Goal: Task Accomplishment & Management: Use online tool/utility

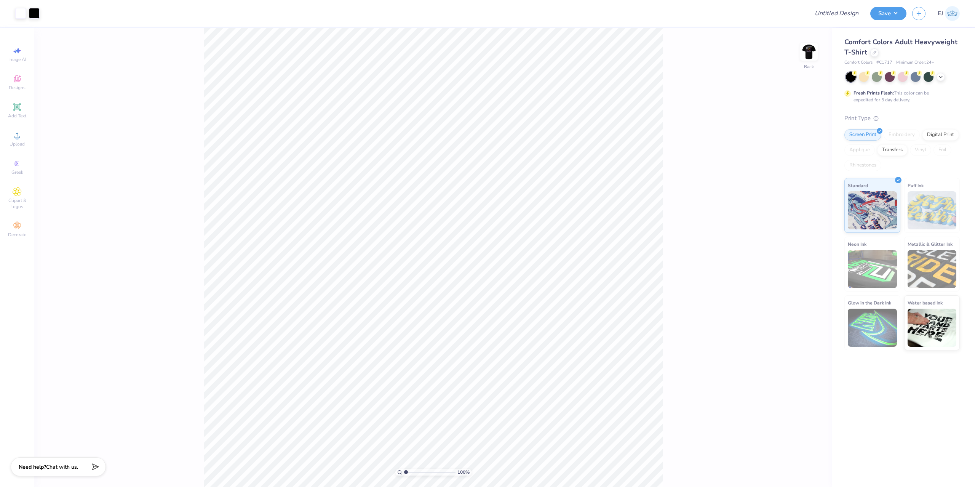
click at [818, 53] on div "100 % Back" at bounding box center [433, 257] width 798 height 459
click at [814, 55] on img at bounding box center [809, 52] width 30 height 30
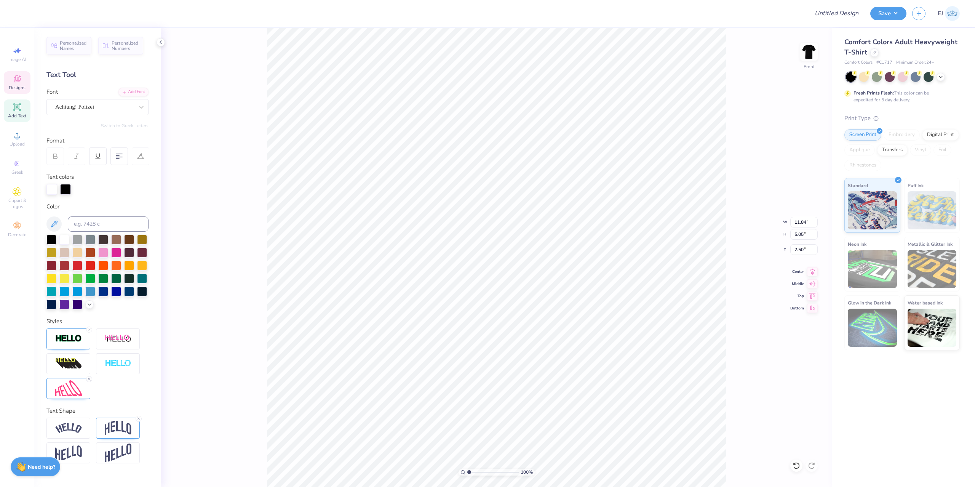
type textarea "theta xi"
type input "4.93"
type input "2.56"
type input "10.66"
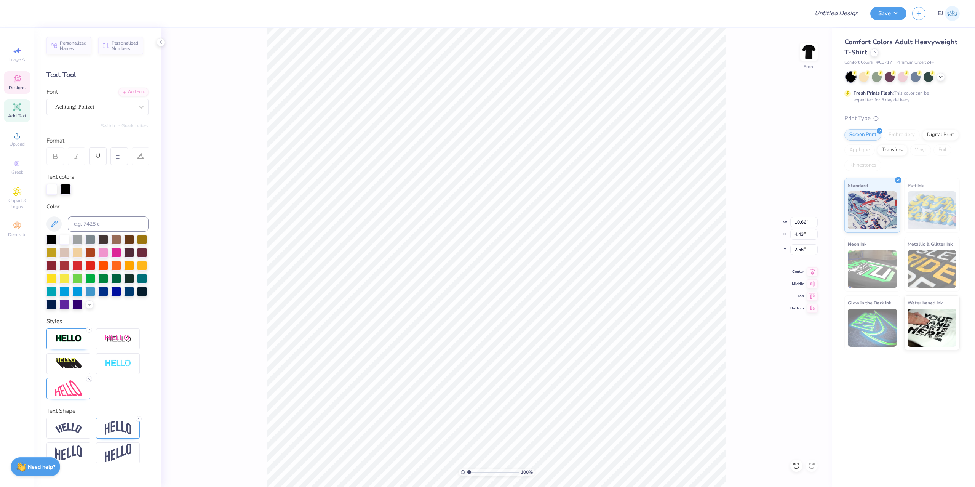
type input "4.43"
type input "2.52"
type input "11.37"
type input "4.73"
type input "2.22"
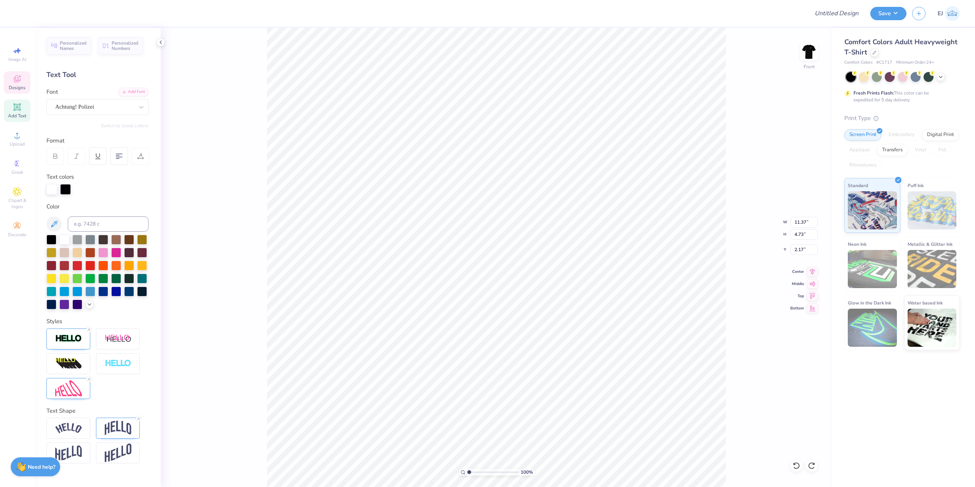
type input "2.22"
type input "4.07"
type input "2.39"
type input "11.42"
type input "5.11"
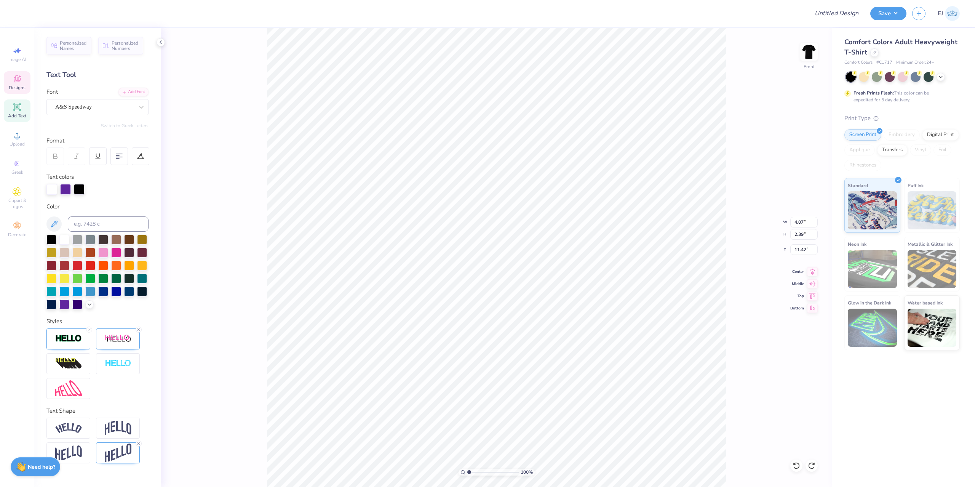
type input "2.63"
type input "12.03"
type textarea "Fall"
type input "3.81"
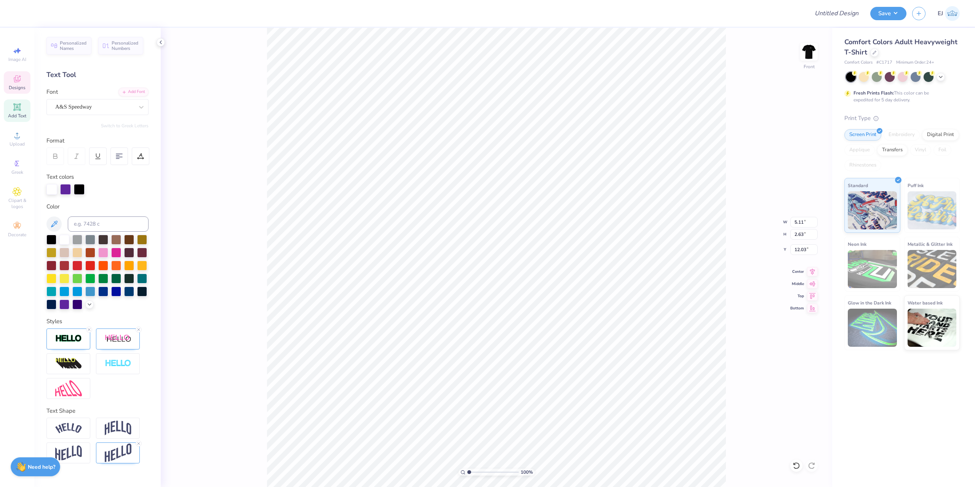
type input "2.43"
type input "12.13"
type input "12.03"
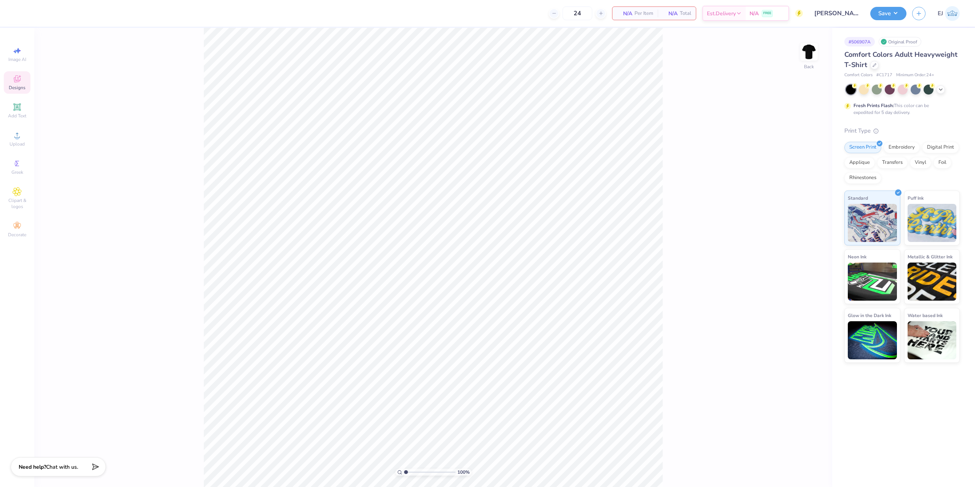
click at [21, 78] on icon at bounding box center [17, 78] width 9 height 9
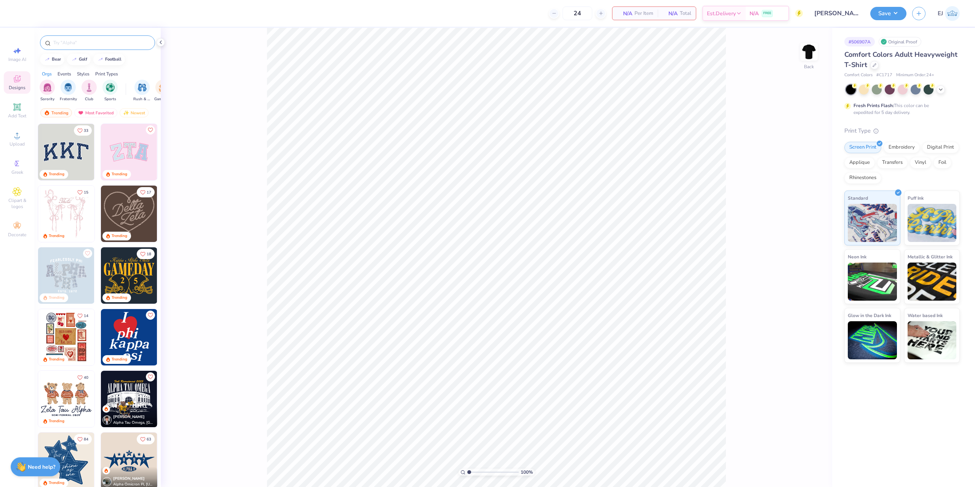
click at [90, 44] on input "text" at bounding box center [102, 43] width 98 height 8
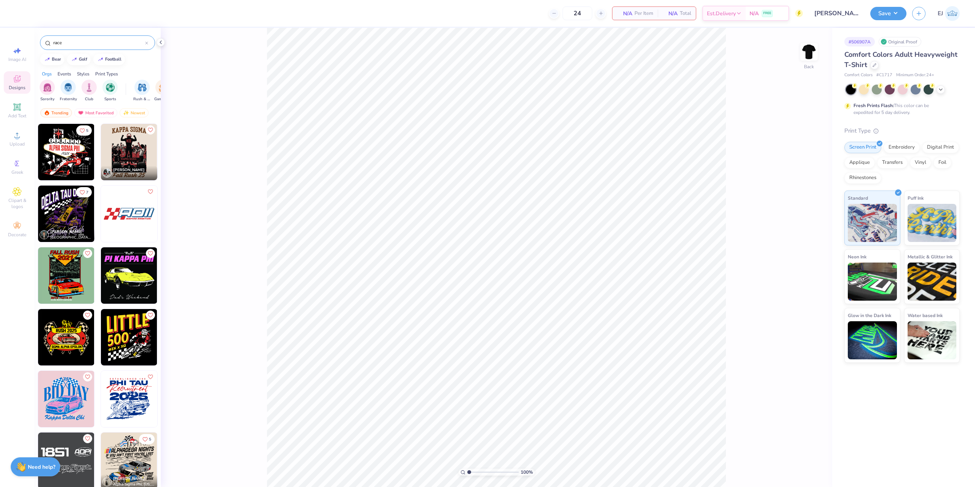
type input "race"
click at [66, 216] on img at bounding box center [66, 213] width 56 height 56
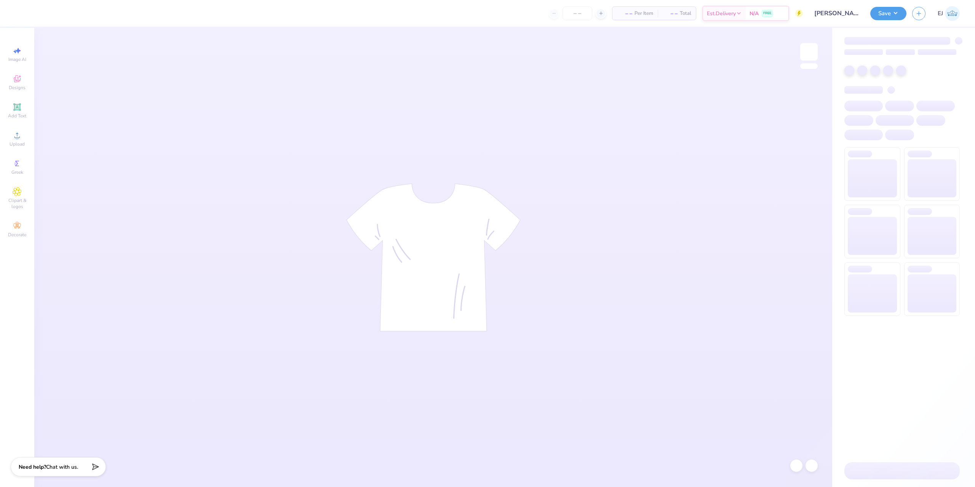
type input "Eric Kang : University of California: Davis"
type input "24"
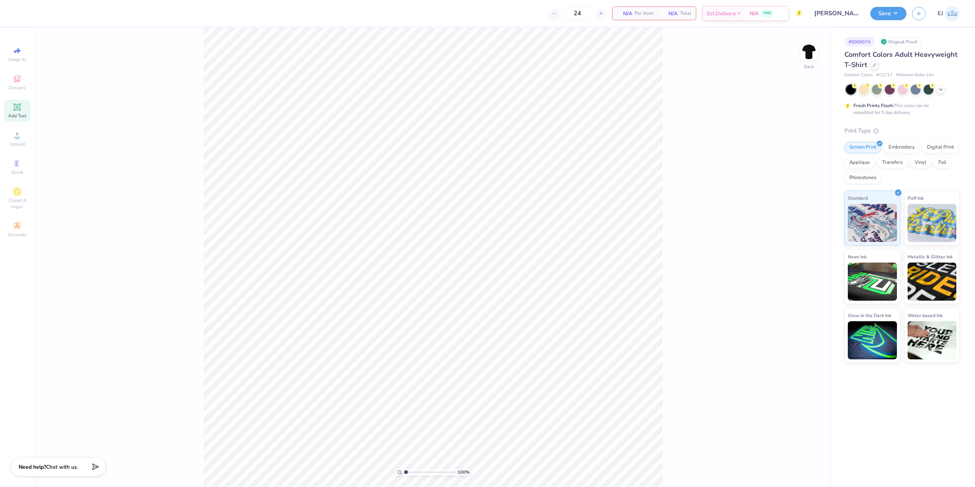
click at [13, 115] on span "Add Text" at bounding box center [17, 116] width 18 height 6
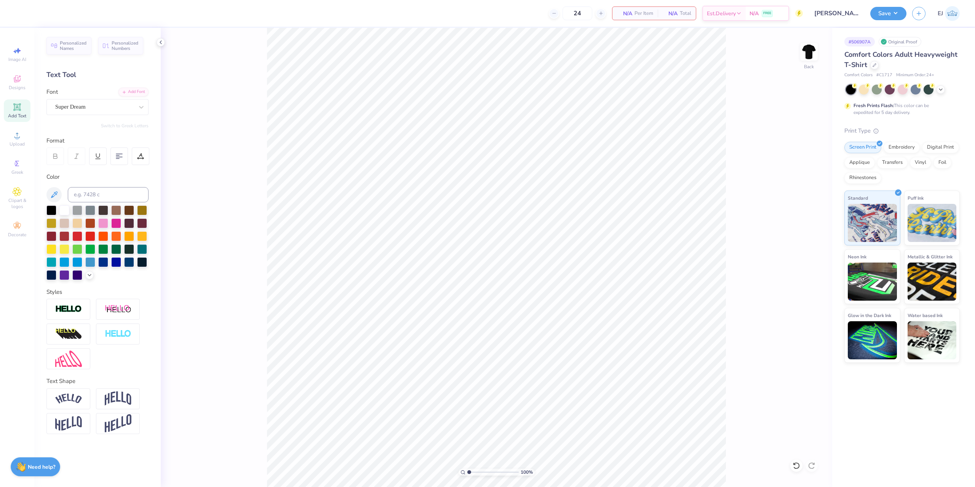
click at [21, 114] on span "Add Text" at bounding box center [17, 116] width 18 height 6
click at [83, 80] on div "Text Tool" at bounding box center [97, 75] width 102 height 10
click at [16, 140] on div "Upload" at bounding box center [17, 139] width 27 height 22
click at [17, 87] on span "Designs" at bounding box center [17, 88] width 17 height 6
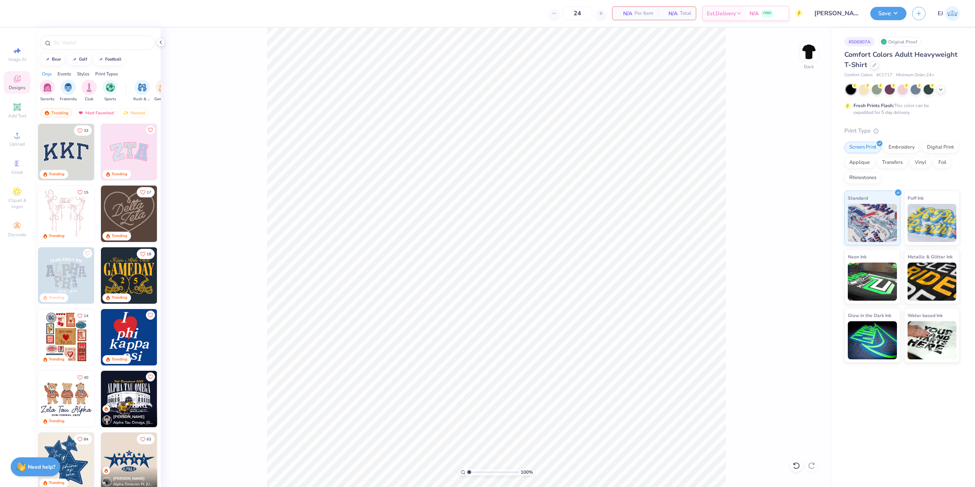
drag, startPoint x: 62, startPoint y: 44, endPoint x: 72, endPoint y: 53, distance: 13.5
click at [62, 43] on input "text" at bounding box center [102, 43] width 98 height 8
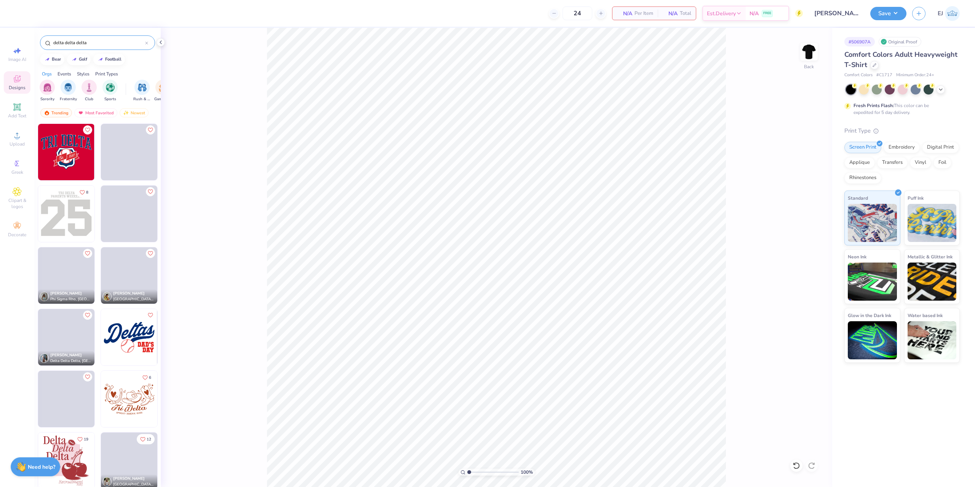
click at [103, 42] on input "delta delta delta" at bounding box center [99, 43] width 93 height 8
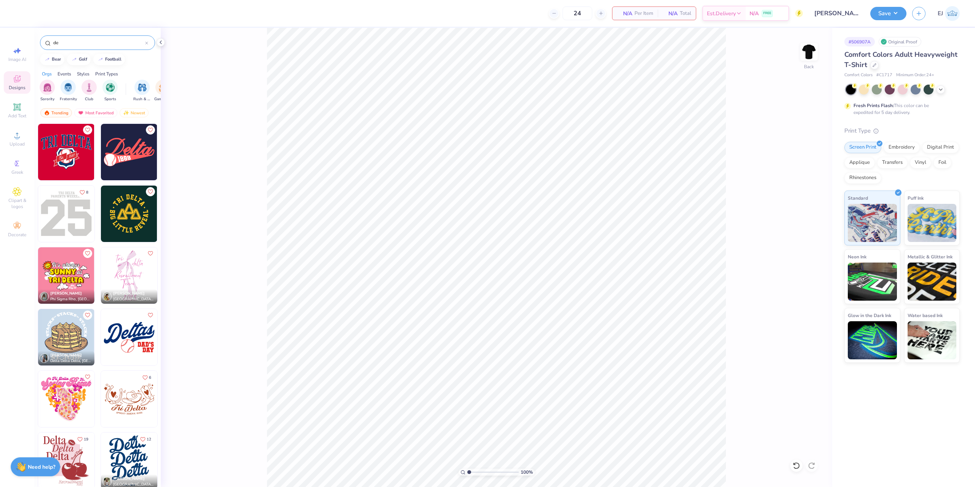
type input "d"
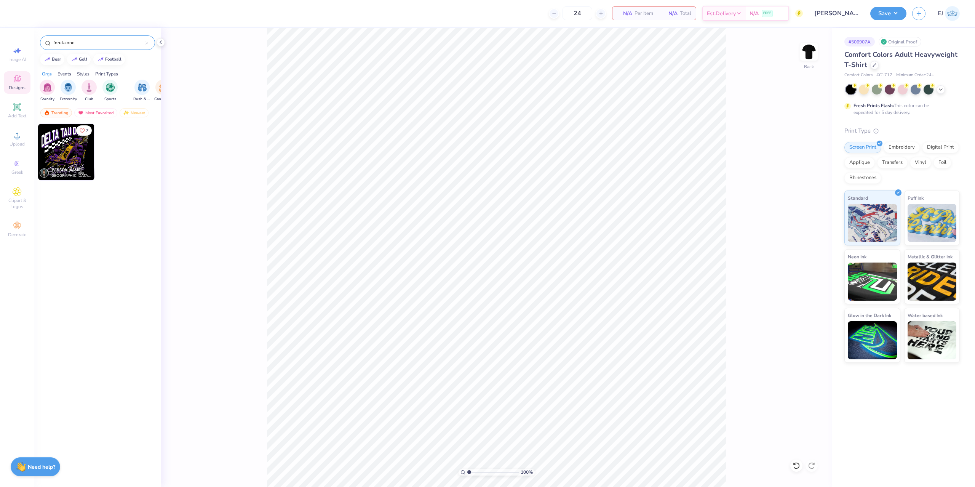
type input "forula one"
click at [72, 158] on img at bounding box center [66, 152] width 56 height 56
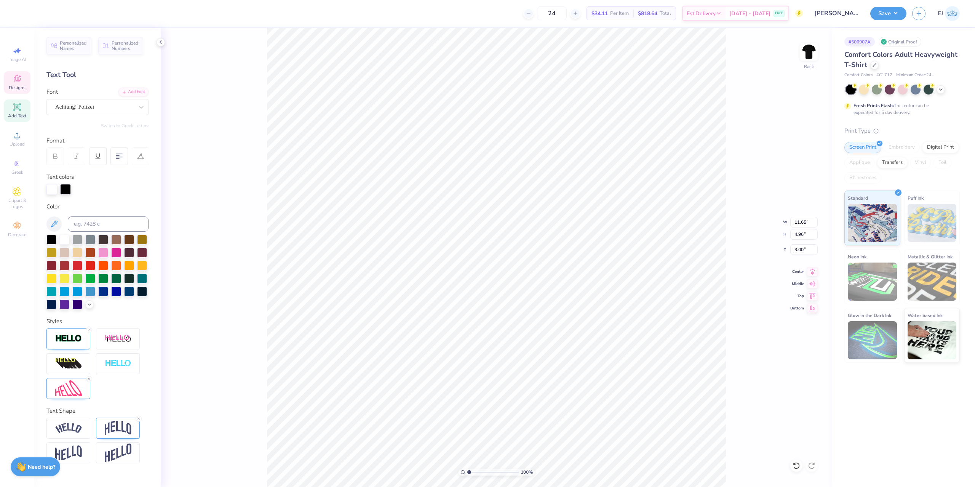
scroll to position [0, 1]
type textarea "THETA XI"
type input "4.85"
type input "3.06"
type input "2.58"
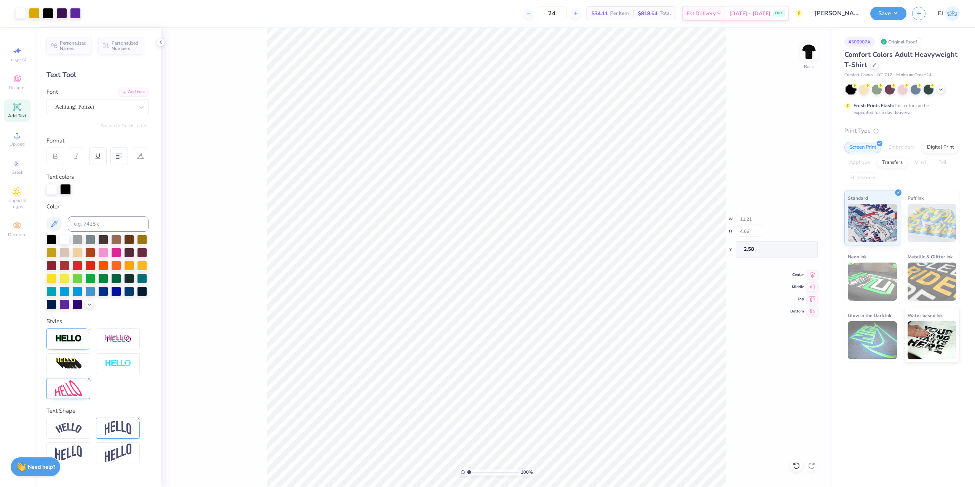
type input "11.21"
type input "4.66"
type textarea "f"
type textarea "Fall"
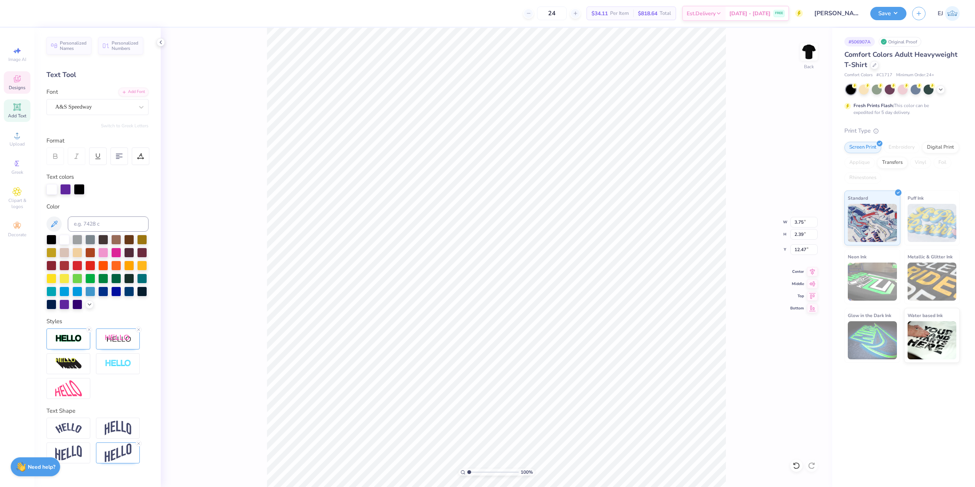
type input "3.75"
type input "2.39"
type input "12.47"
type input "12.50"
click at [60, 14] on div at bounding box center [61, 12] width 11 height 11
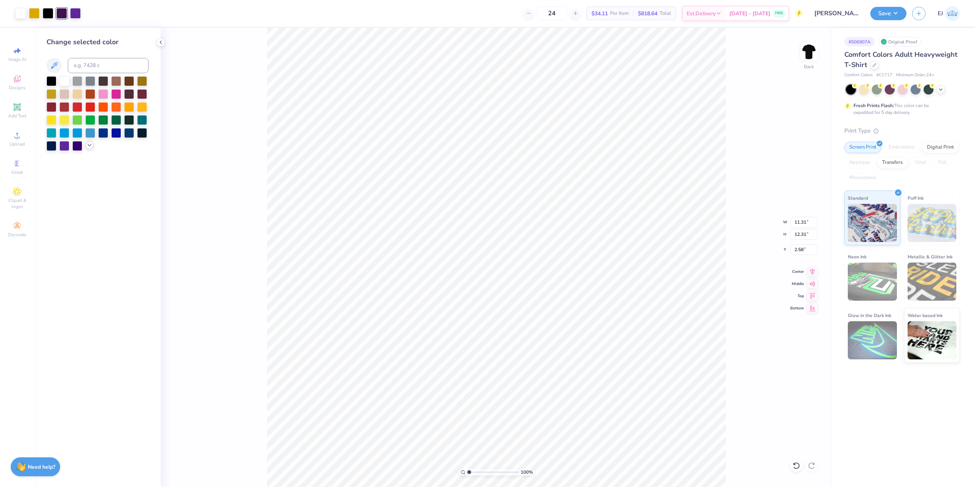
click at [93, 146] on div at bounding box center [89, 145] width 8 height 8
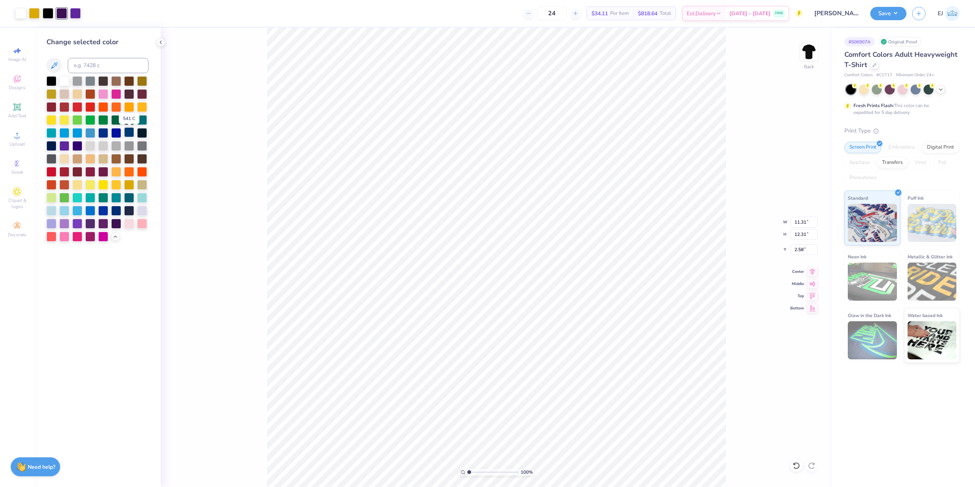
click at [128, 134] on div at bounding box center [129, 132] width 10 height 10
click at [79, 14] on div at bounding box center [75, 12] width 11 height 11
click at [78, 209] on div at bounding box center [77, 210] width 10 height 10
click at [35, 13] on div at bounding box center [34, 12] width 11 height 11
click at [111, 171] on div at bounding box center [116, 171] width 10 height 10
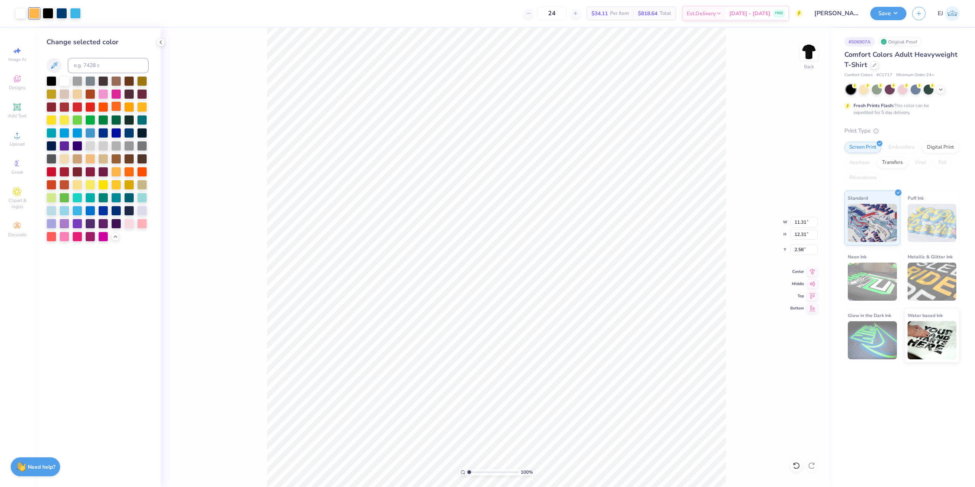
click at [117, 107] on div at bounding box center [116, 106] width 10 height 10
click at [65, 211] on div at bounding box center [64, 210] width 10 height 10
click at [50, 209] on div at bounding box center [51, 210] width 10 height 10
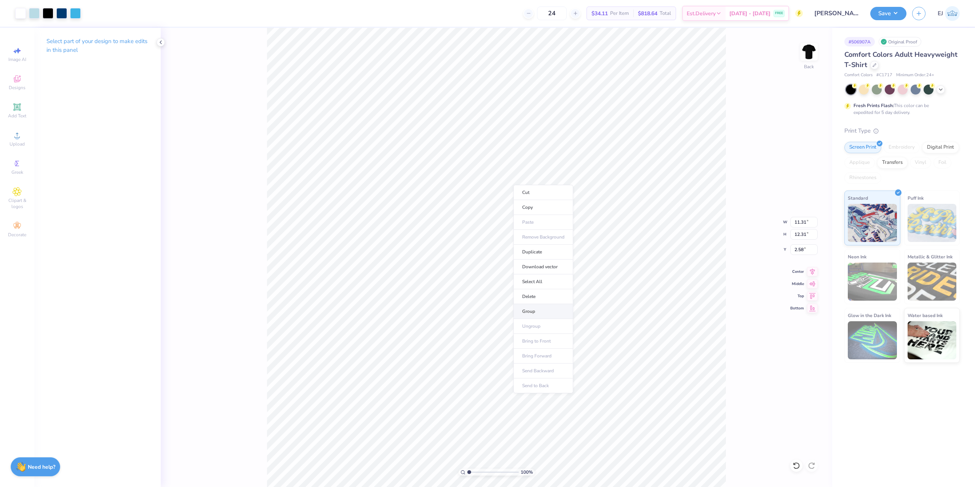
click at [534, 307] on li "Group" at bounding box center [543, 311] width 60 height 15
type input "2.81"
type input "1.30"
type input "1.95"
type input "8.77"
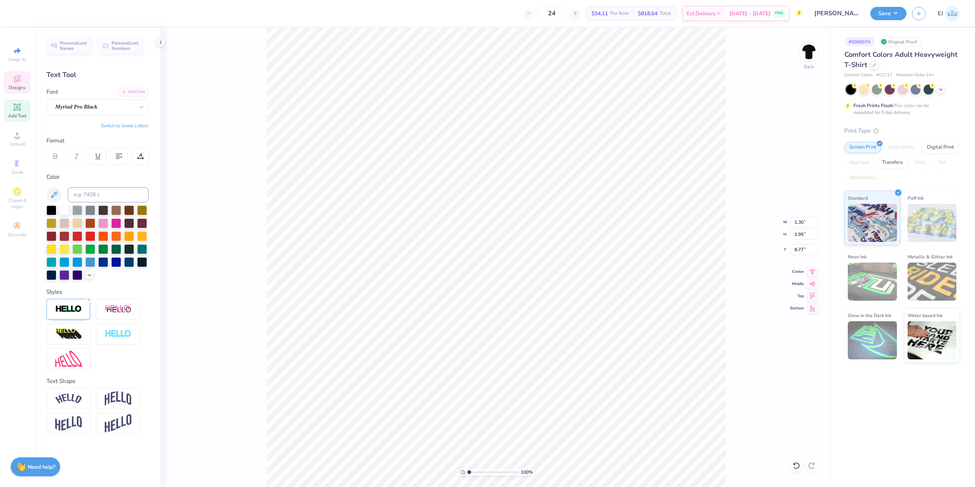
type textarea "O"
type textarea "OI"
type input "0.92"
type input "1.15"
type input "9.08"
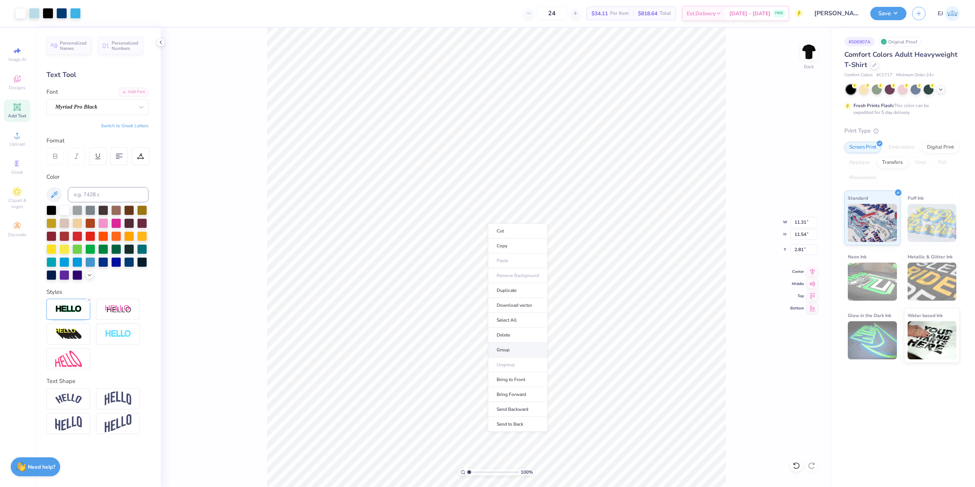
click at [507, 347] on li "Group" at bounding box center [518, 349] width 60 height 15
type input "12.31"
click at [545, 267] on li "Download vector" at bounding box center [537, 267] width 60 height 15
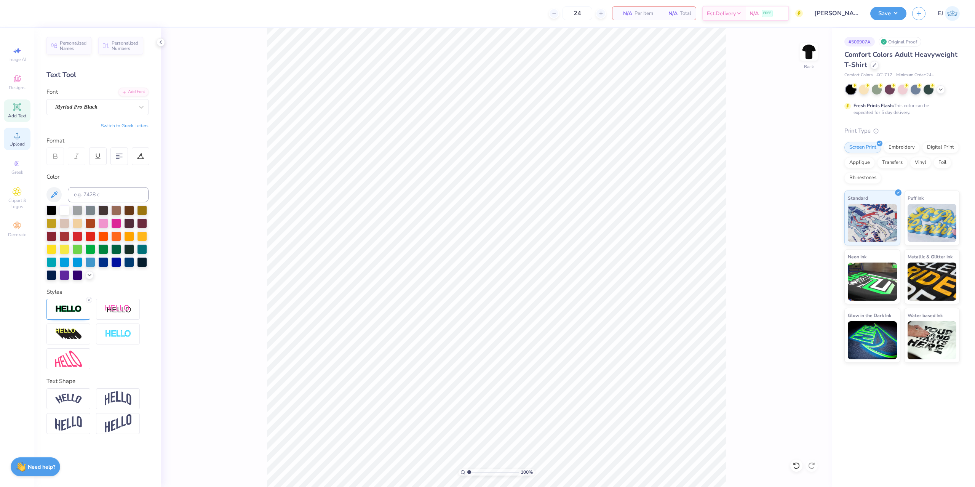
click at [16, 142] on span "Upload" at bounding box center [17, 144] width 15 height 6
click at [807, 233] on input "12.28" at bounding box center [803, 234] width 27 height 11
type input "15"
type input "13.88"
type input "15.00"
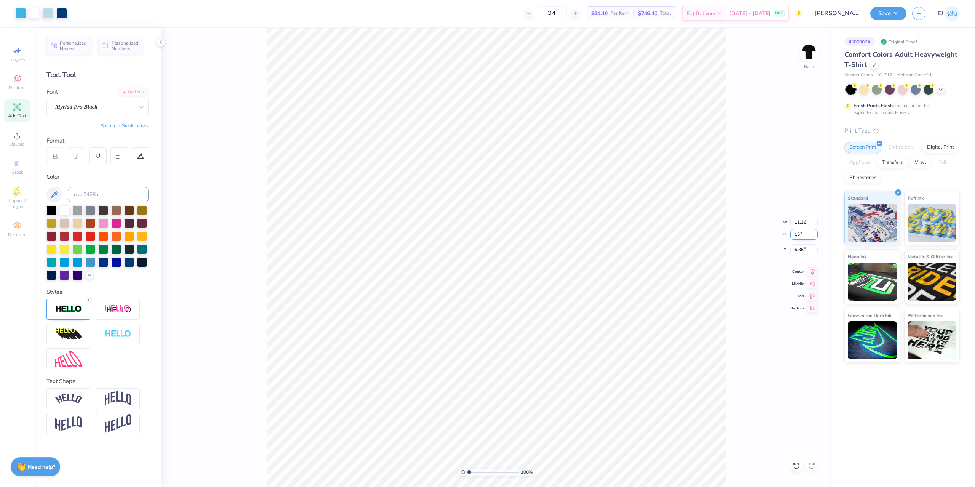
type input "5.00"
click at [804, 221] on input "13.88" at bounding box center [803, 222] width 27 height 11
type input "12.50"
type input "13.51"
click at [803, 253] on input "5.75" at bounding box center [803, 249] width 27 height 11
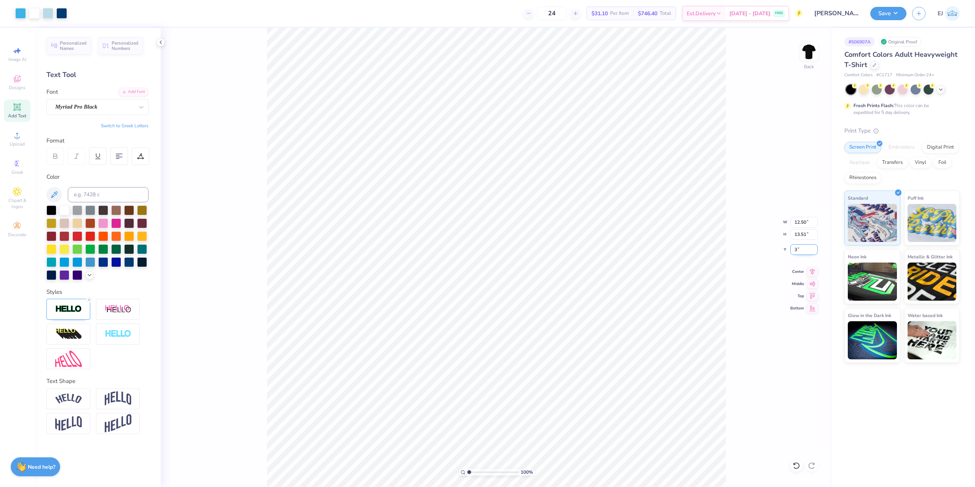
type input "3.00"
click at [19, 141] on span "Upload" at bounding box center [17, 144] width 15 height 6
click at [804, 231] on input "12.28" at bounding box center [803, 234] width 27 height 11
click at [804, 225] on input "11.36" at bounding box center [803, 222] width 27 height 11
type input "12.50"
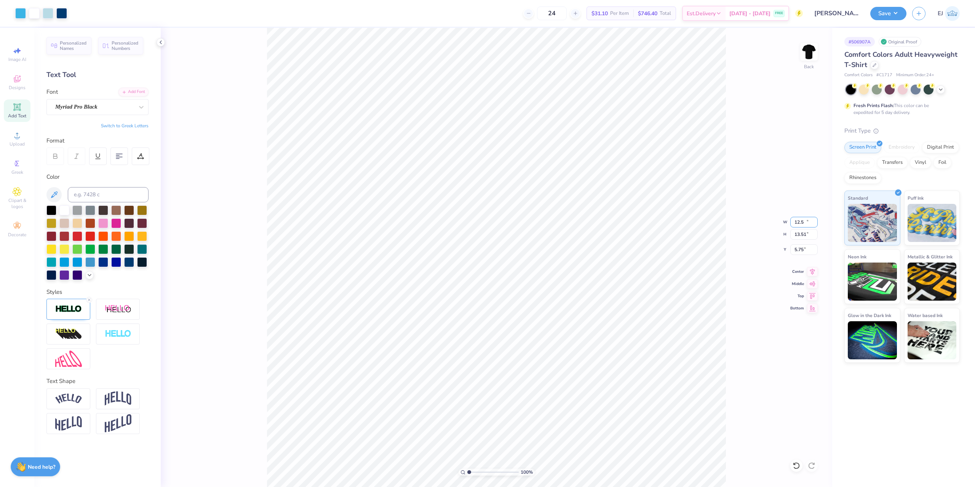
type input "13.51"
type input "5.75"
click at [798, 243] on div "100 % Back W 12.50 12.50 " H 13.51 13.51 " Y 5.75 5.75 " Center Middle Top Bott…" at bounding box center [497, 257] width 672 height 459
click at [799, 256] on div "100 % Back" at bounding box center [497, 257] width 672 height 459
drag, startPoint x: 793, startPoint y: 257, endPoint x: 801, endPoint y: 249, distance: 11.3
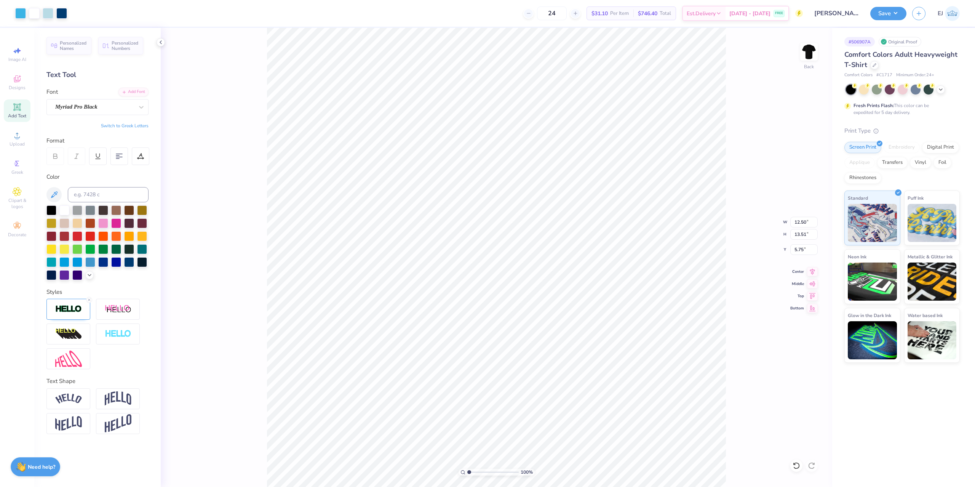
click at [795, 257] on div "100 % Back W 12.50 12.50 " H 13.51 13.51 " Y 5.75 5.75 " Center Middle Top Bott…" at bounding box center [497, 257] width 672 height 459
click at [804, 248] on input "5.75" at bounding box center [803, 249] width 27 height 11
type input "3.00"
click at [798, 251] on input "3.00" at bounding box center [803, 249] width 27 height 11
type input "3"
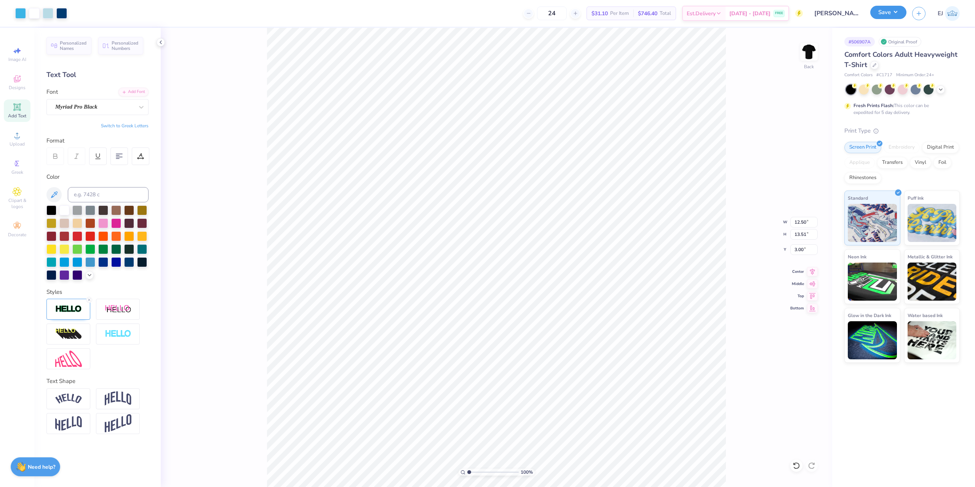
click at [891, 17] on button "Save" at bounding box center [888, 12] width 36 height 13
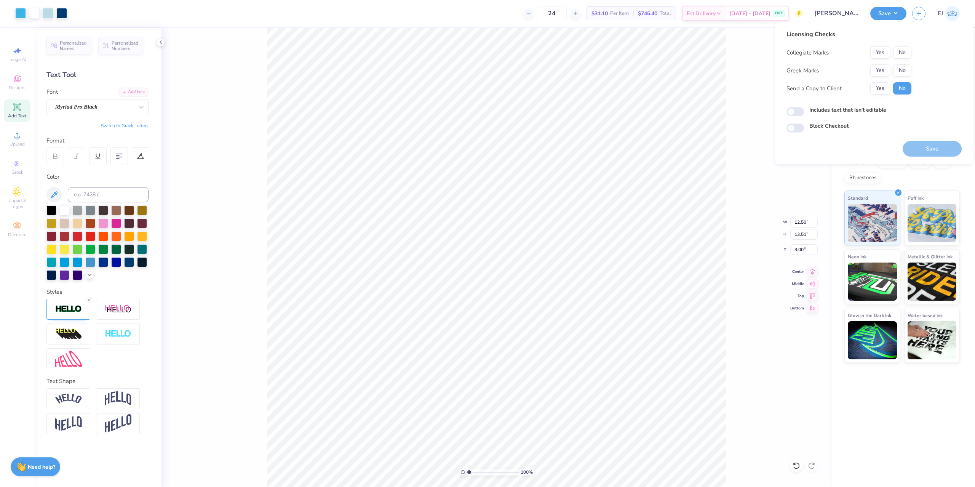
click at [872, 64] on div "Yes No" at bounding box center [890, 70] width 41 height 12
click at [877, 69] on button "Yes" at bounding box center [880, 70] width 20 height 12
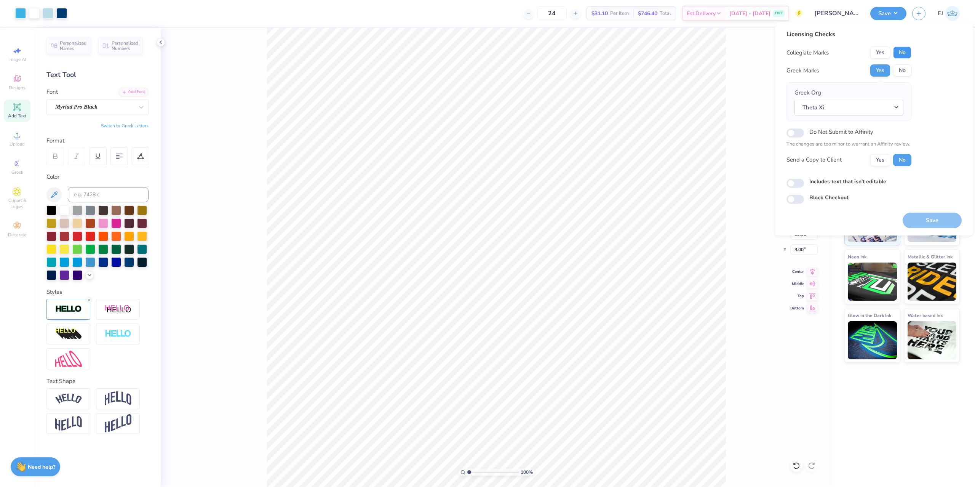
click at [895, 53] on button "No" at bounding box center [902, 52] width 18 height 12
click at [924, 219] on button "Save" at bounding box center [932, 221] width 59 height 16
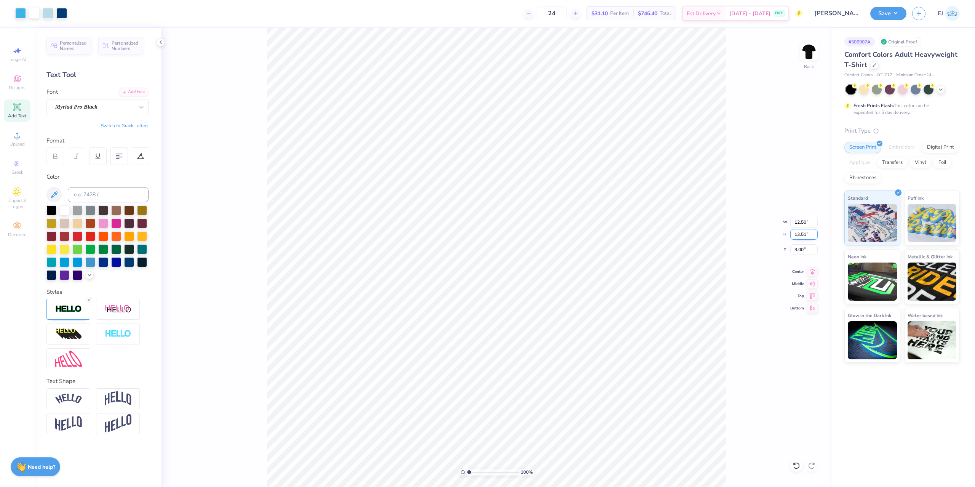
click at [803, 232] on input "13.51" at bounding box center [803, 234] width 27 height 11
type input "13"
type input "12.03"
type input "13.00"
click at [799, 247] on input "3.25" at bounding box center [803, 249] width 27 height 11
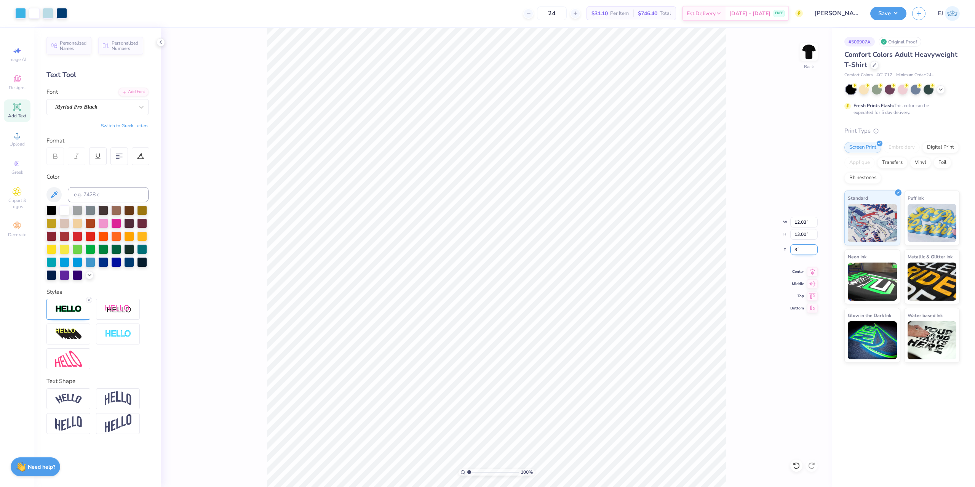
type input "3.00"
click at [889, 11] on button "Save" at bounding box center [888, 12] width 36 height 13
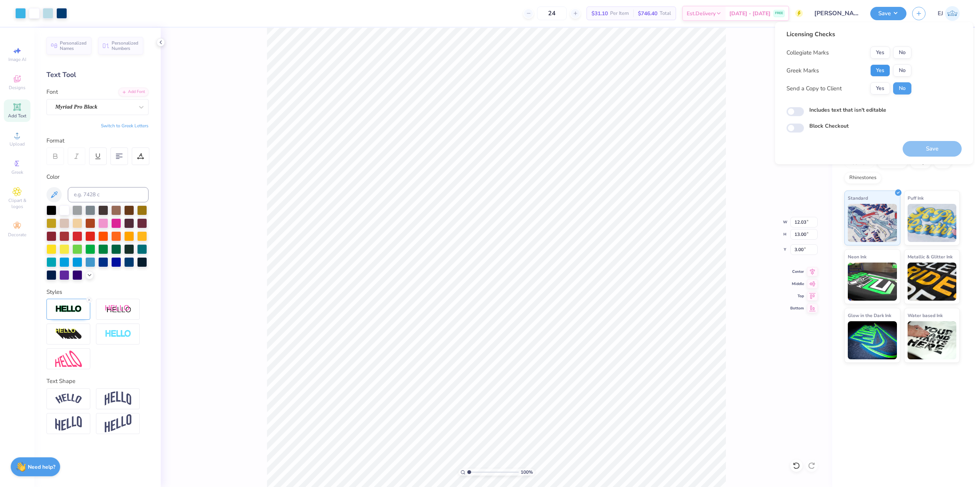
click at [888, 68] on button "Yes" at bounding box center [880, 70] width 20 height 12
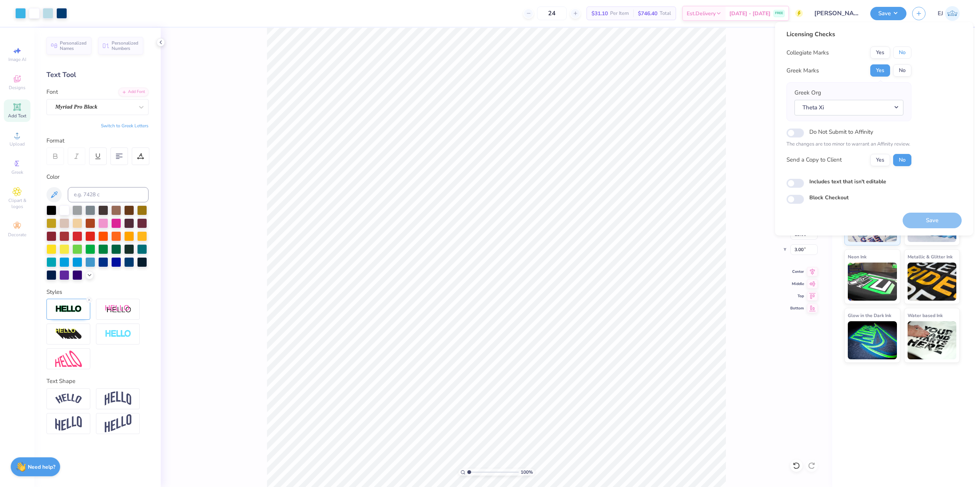
click at [905, 50] on button "No" at bounding box center [902, 52] width 18 height 12
click at [930, 217] on button "Save" at bounding box center [932, 221] width 59 height 16
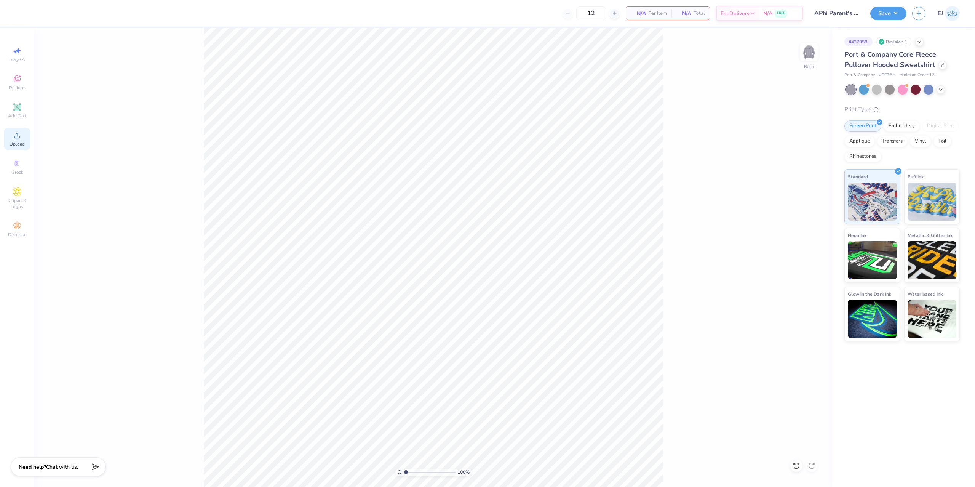
click at [9, 141] on div "Upload" at bounding box center [17, 139] width 27 height 22
click at [21, 146] on span "Upload" at bounding box center [17, 144] width 15 height 6
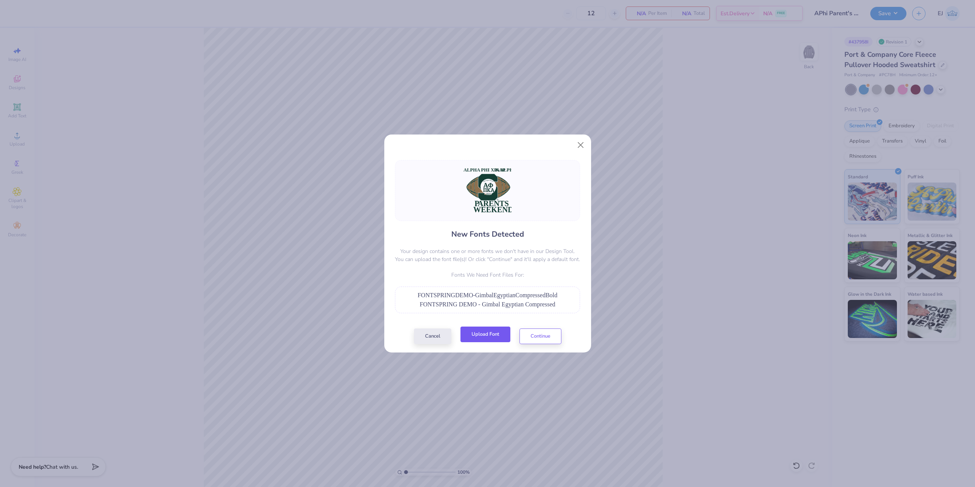
click at [478, 334] on button "Upload Font" at bounding box center [485, 334] width 50 height 16
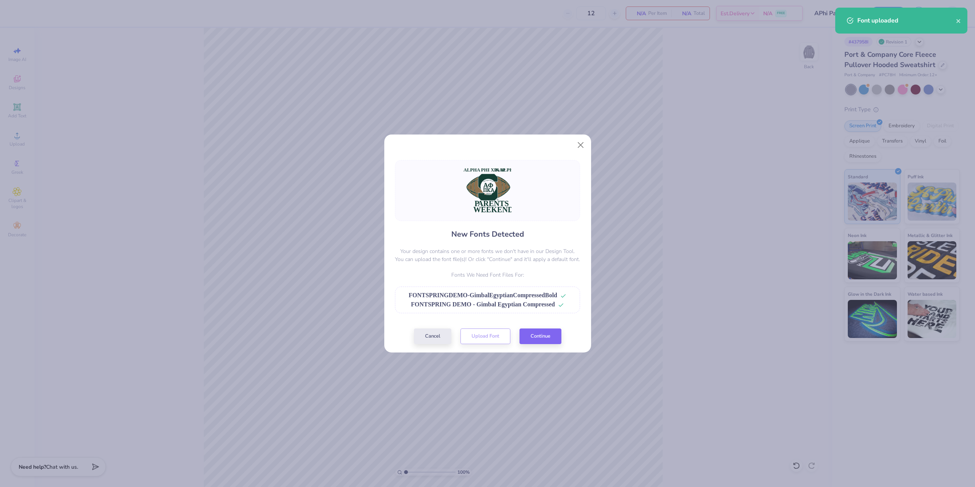
click at [542, 325] on div "New Fonts Detected Your design contains one or more fonts we don't have in our …" at bounding box center [488, 252] width 190 height 184
click at [542, 331] on button "Continue" at bounding box center [541, 334] width 42 height 16
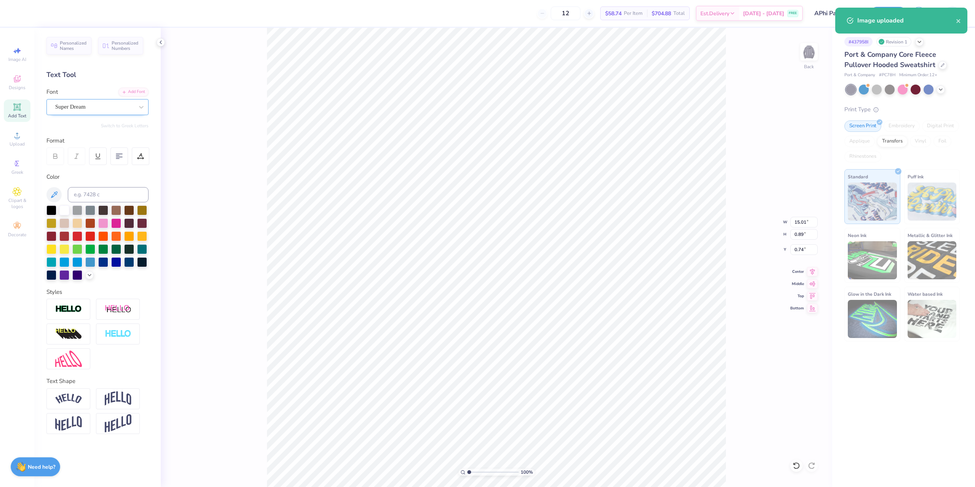
click at [74, 100] on div "Super Dream" at bounding box center [97, 107] width 102 height 16
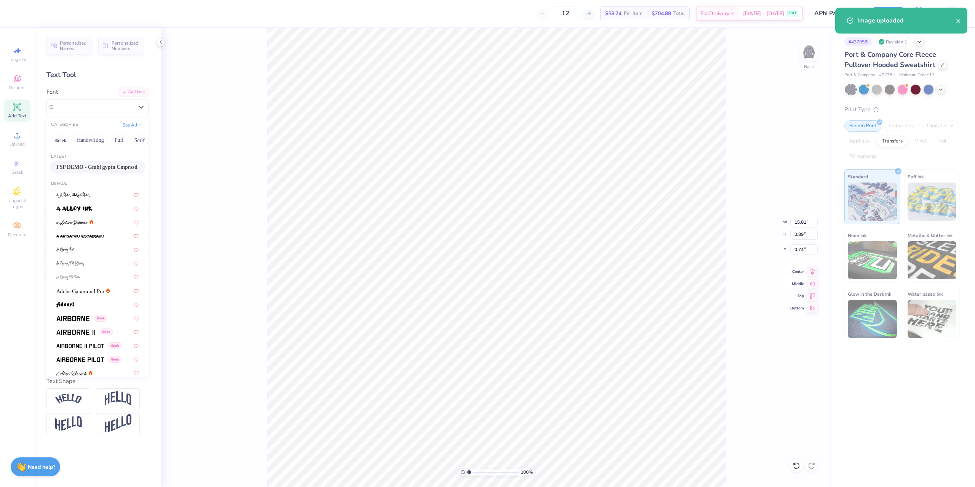
click at [79, 162] on div "FSP DEMO - Gmbl gyptn Cmprssd" at bounding box center [98, 167] width 96 height 13
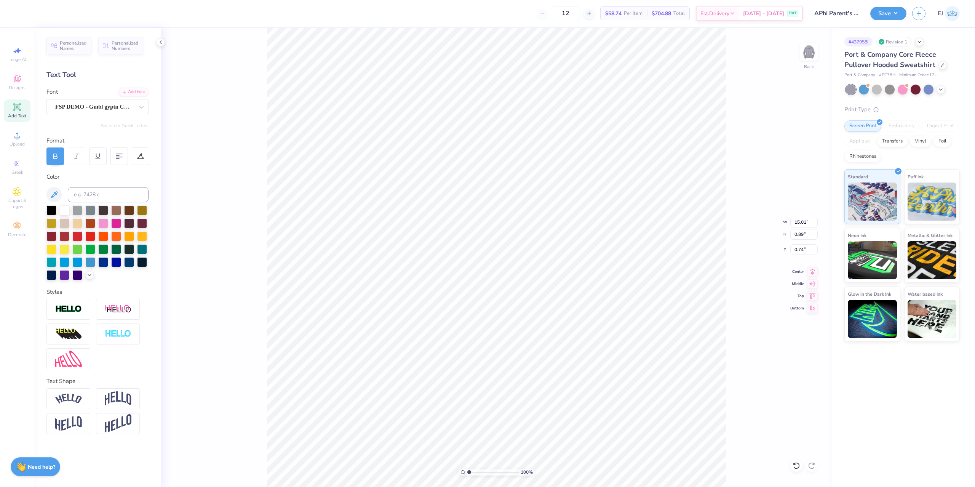
type input "12.42"
type input "0.85"
type input "0.84"
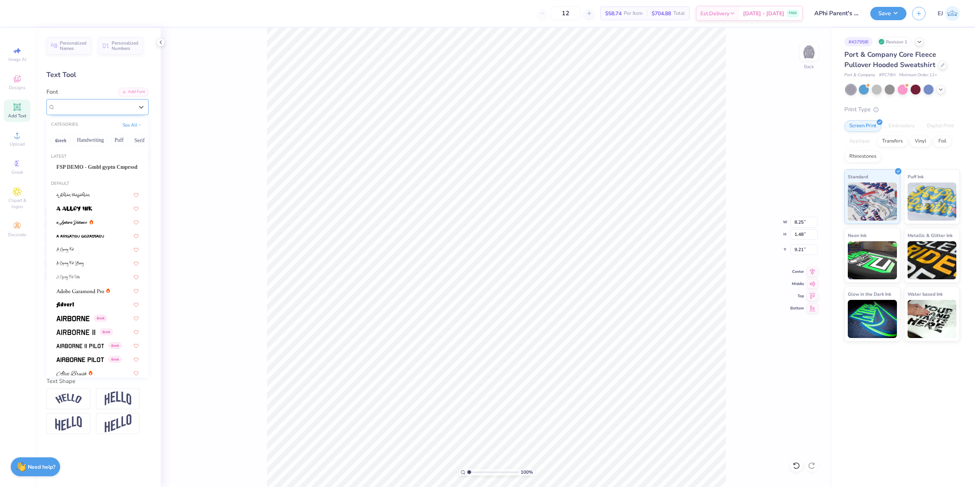
click at [122, 102] on div at bounding box center [94, 107] width 78 height 10
click at [101, 169] on span "FSP DEMO - Gmbl gyptn Cmprssd" at bounding box center [96, 167] width 81 height 8
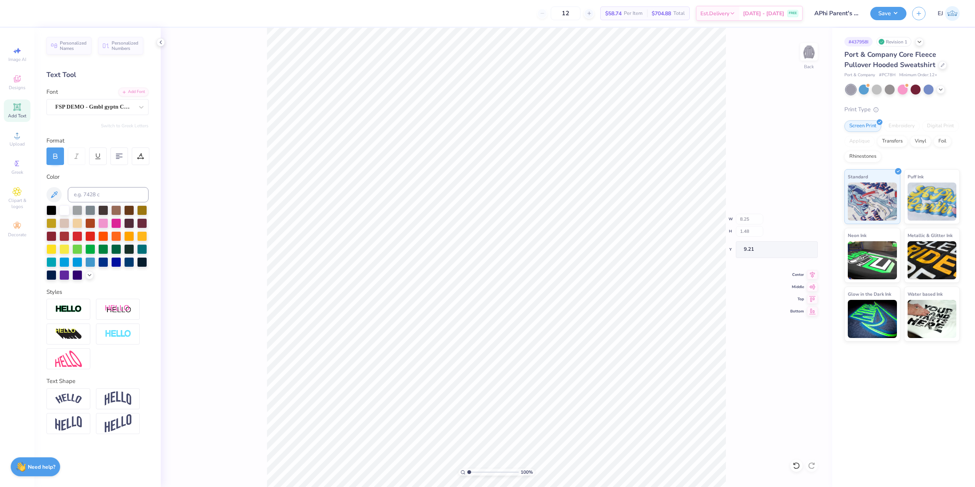
type input "7.01"
type input "1.41"
type input "9.39"
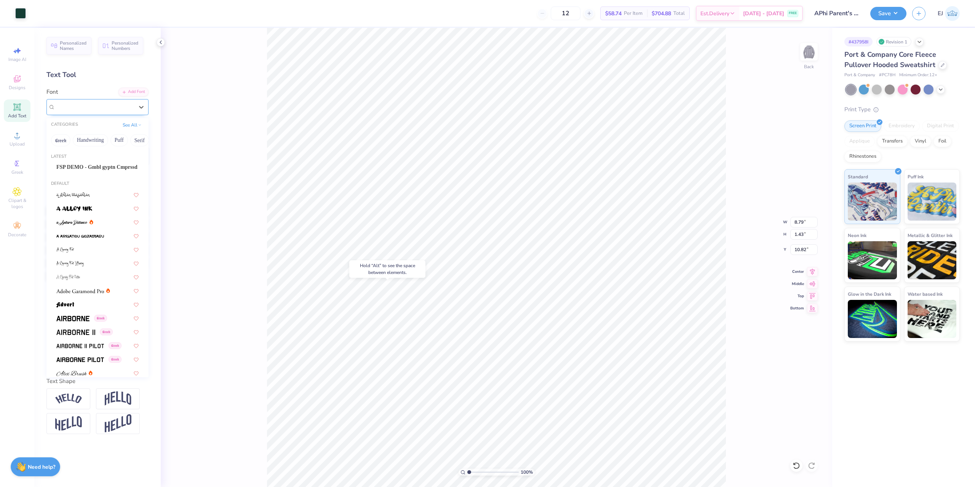
click at [105, 114] on div "Super Dream" at bounding box center [97, 107] width 102 height 16
type input "10.80"
click at [99, 168] on span "FSP DEMO - Gmbl gyptn Cmprssd" at bounding box center [96, 167] width 81 height 8
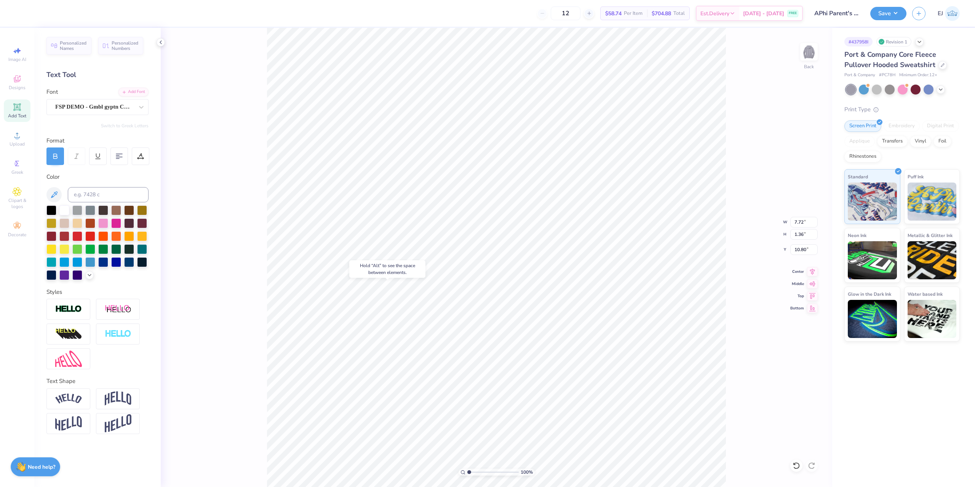
type input "7.72"
type input "1.36"
type input "10.98"
click at [807, 267] on div "Center" at bounding box center [803, 270] width 27 height 9
click at [809, 272] on icon at bounding box center [812, 270] width 11 height 9
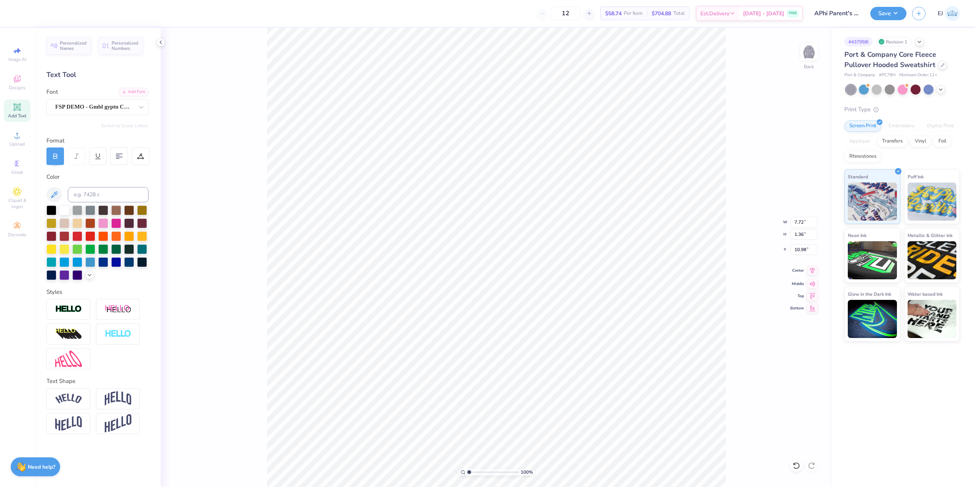
type input "12.42"
type input "0.85"
type input "0.81"
click at [802, 221] on input "12.42" at bounding box center [803, 222] width 27 height 11
click at [73, 392] on div at bounding box center [68, 398] width 44 height 21
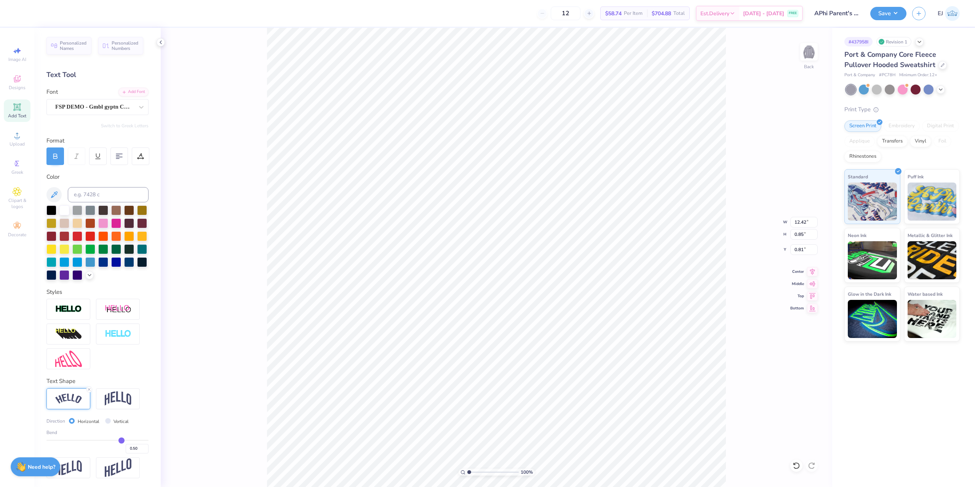
type input "13.32"
type input "2.67"
type input "0.54"
click at [812, 273] on icon at bounding box center [812, 270] width 5 height 6
click at [816, 273] on icon at bounding box center [812, 270] width 11 height 9
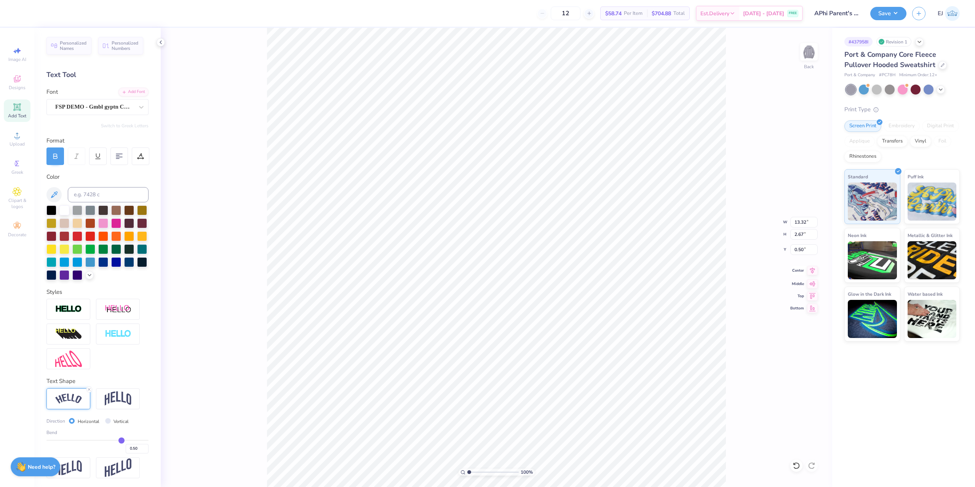
click at [814, 275] on icon at bounding box center [812, 270] width 11 height 9
type input "0.96"
click at [803, 219] on input "13.32" at bounding box center [803, 222] width 27 height 11
type input "12.50"
type input "10.68"
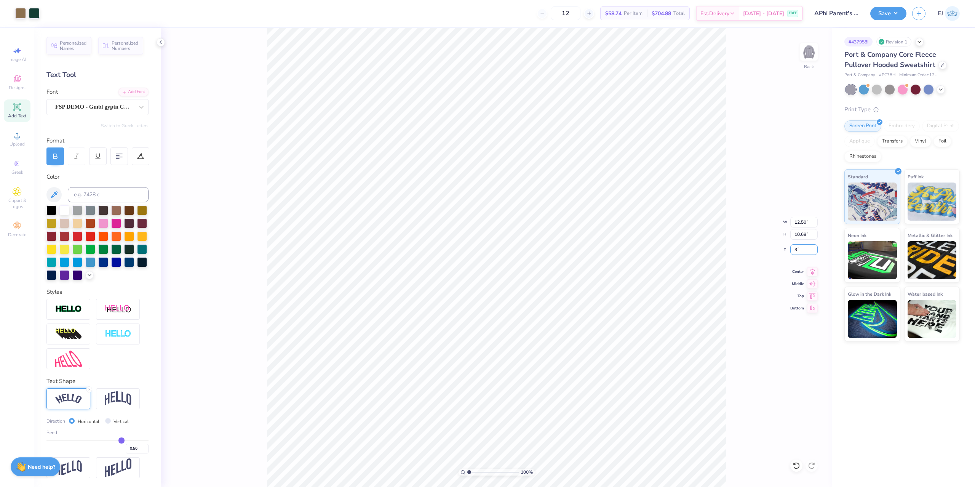
type input "1.82"
click at [804, 253] on input "1.82" at bounding box center [803, 249] width 27 height 11
type input "2"
type input "1.50"
drag, startPoint x: 873, startPoint y: 5, endPoint x: 880, endPoint y: 10, distance: 8.5
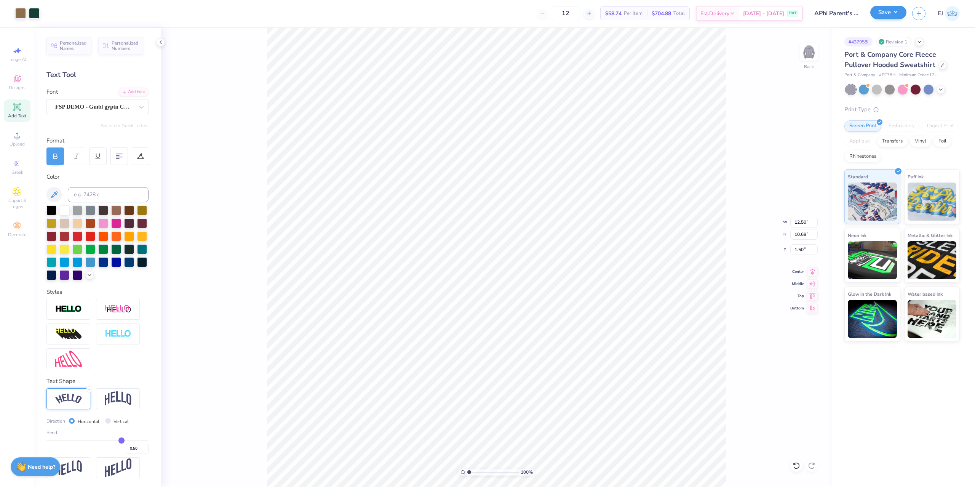
click at [874, 5] on div "Save EJ" at bounding box center [922, 13] width 105 height 27
click at [880, 10] on button "Save" at bounding box center [888, 12] width 36 height 13
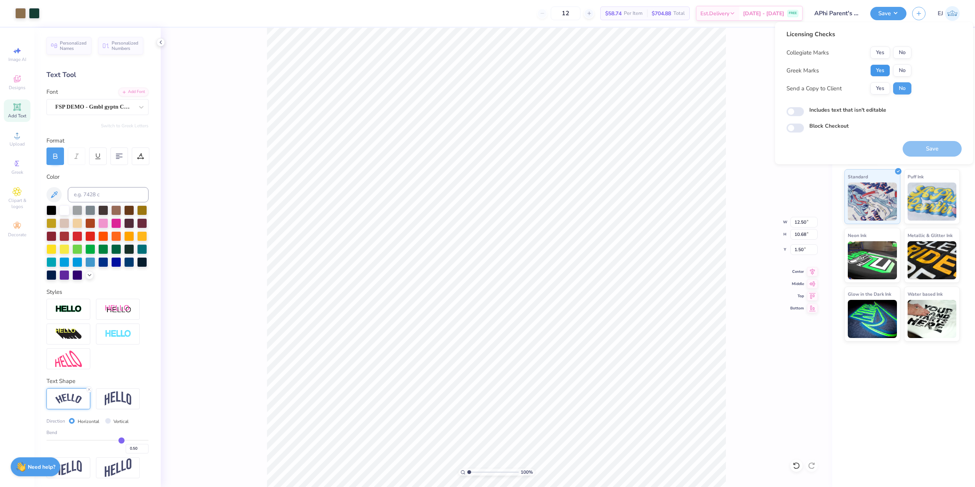
click at [876, 73] on button "Yes" at bounding box center [880, 70] width 20 height 12
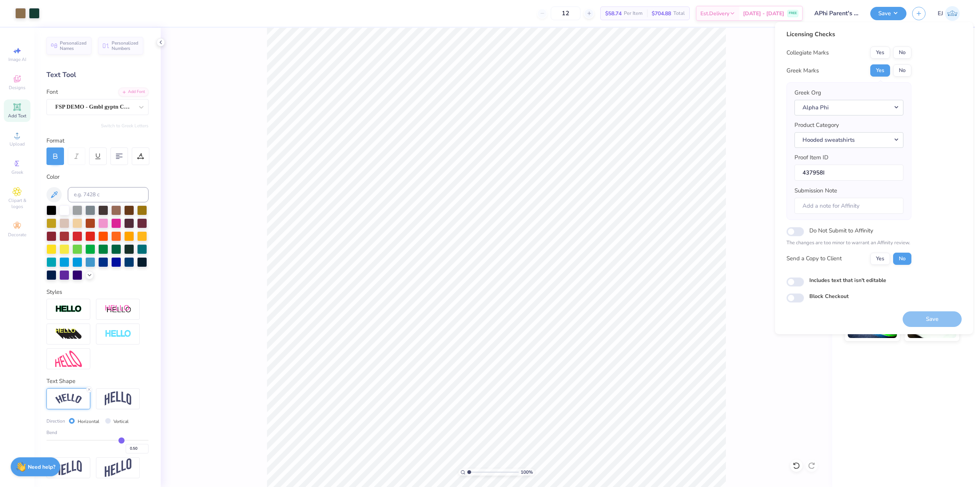
click at [887, 53] on button "Yes" at bounding box center [880, 52] width 20 height 12
click at [930, 316] on button "Save" at bounding box center [932, 319] width 59 height 16
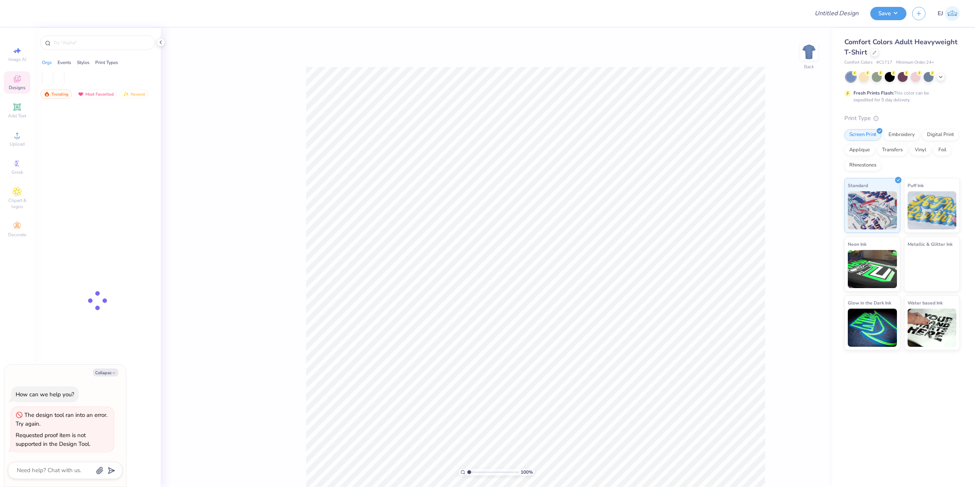
type textarea "x"
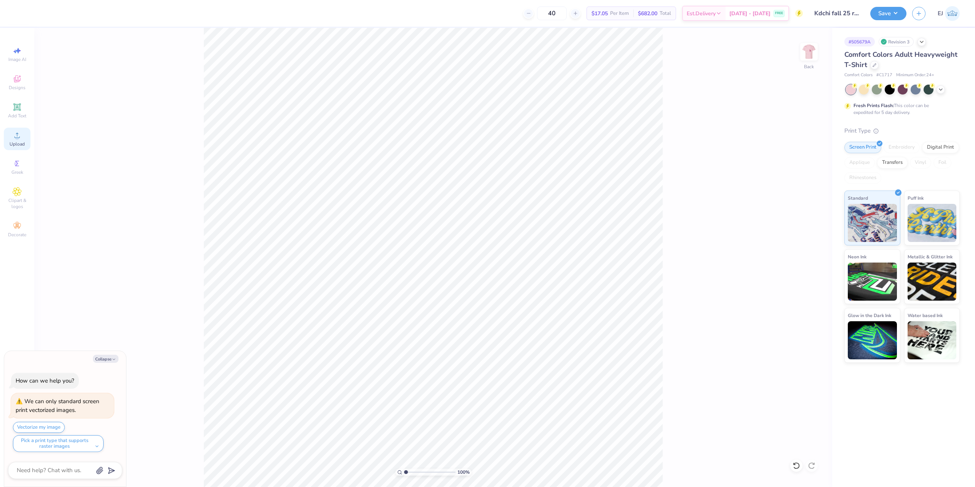
click at [13, 141] on div "Upload" at bounding box center [17, 139] width 27 height 22
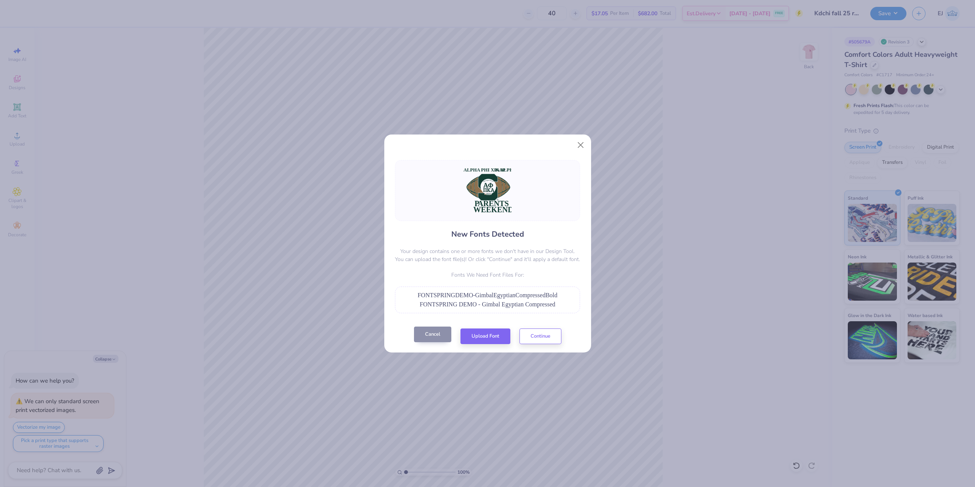
click at [444, 339] on button "Cancel" at bounding box center [432, 334] width 37 height 16
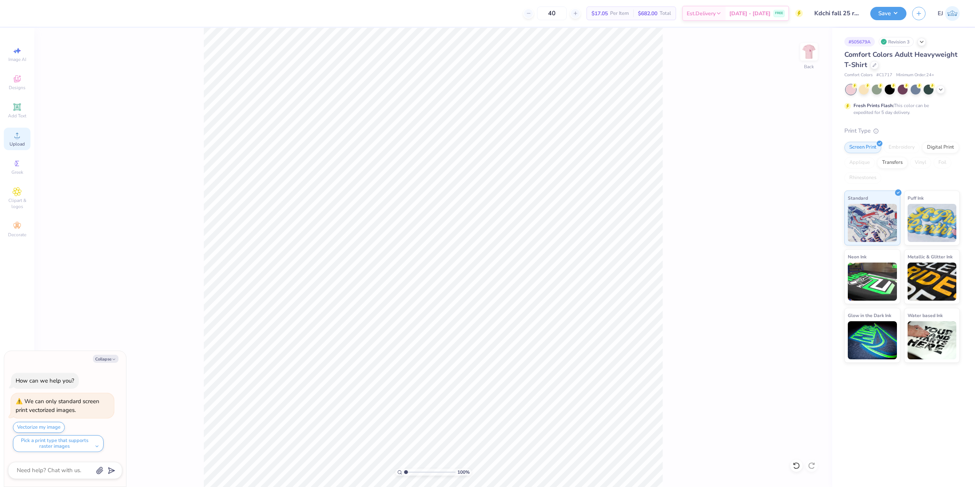
click at [13, 138] on icon at bounding box center [17, 135] width 9 height 9
type textarea "x"
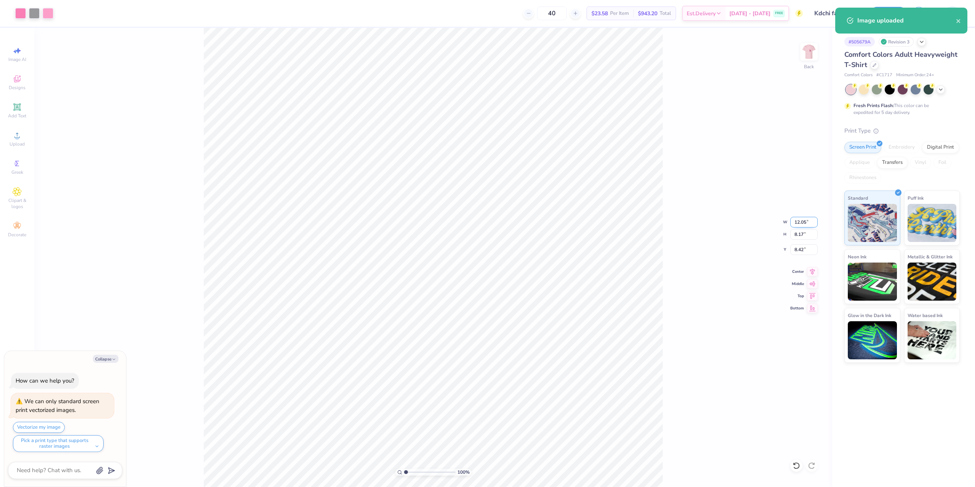
click at [792, 219] on input "12.05" at bounding box center [803, 222] width 27 height 11
type input "8"
type textarea "x"
type input "8.00"
type input "5.42"
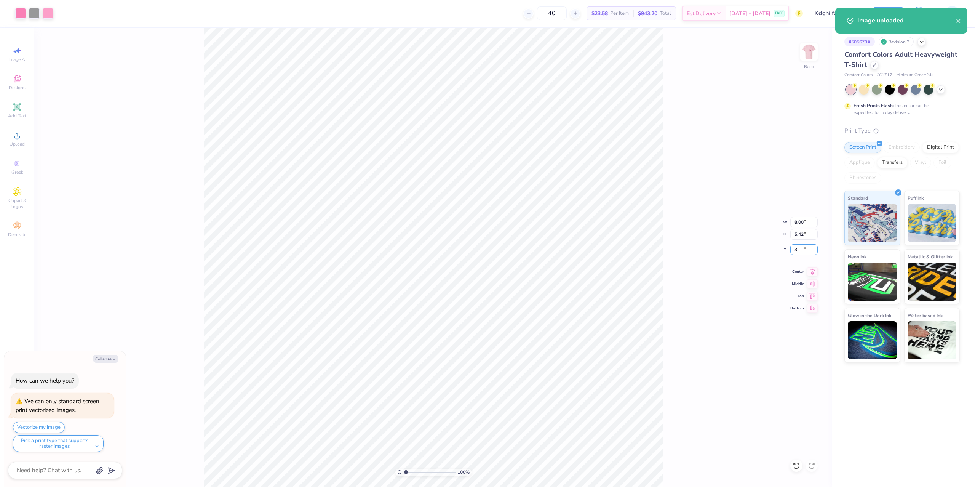
type input "3"
type textarea "x"
type input "3.00"
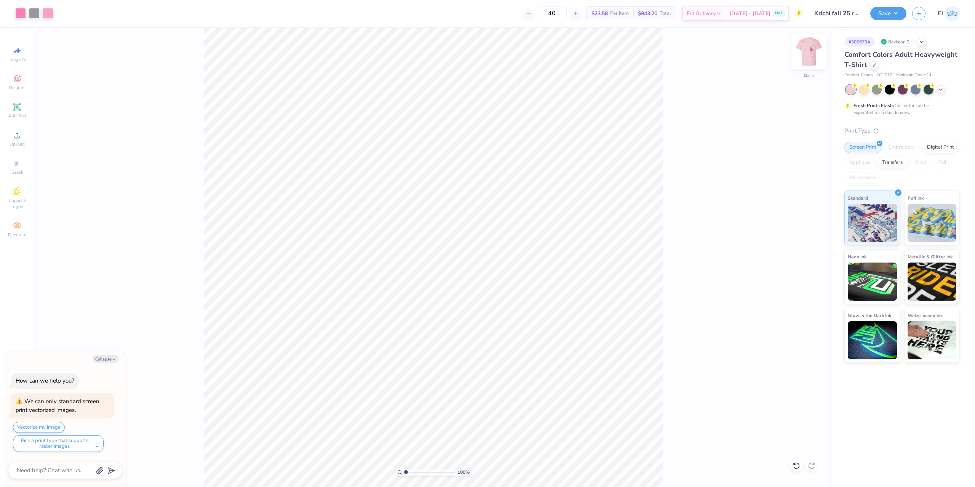
click at [802, 56] on img at bounding box center [809, 52] width 30 height 30
click at [14, 130] on div "Upload" at bounding box center [17, 139] width 27 height 22
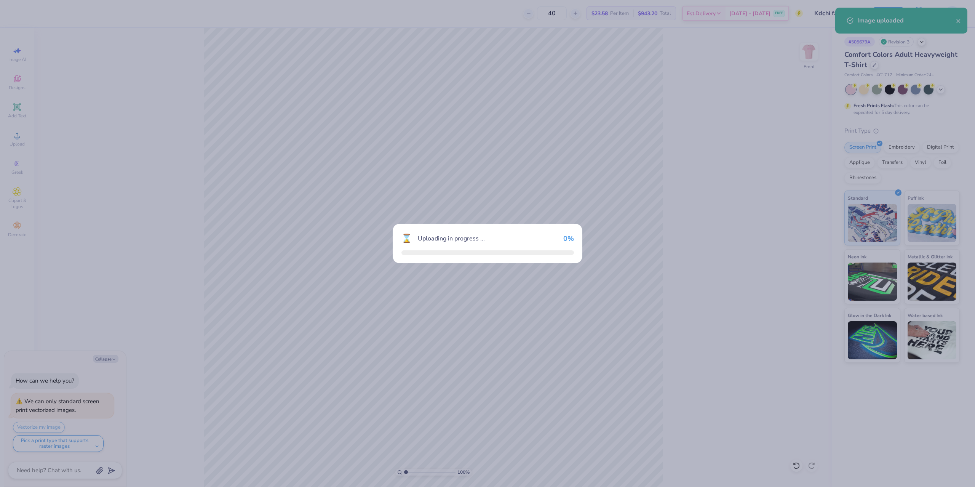
type textarea "x"
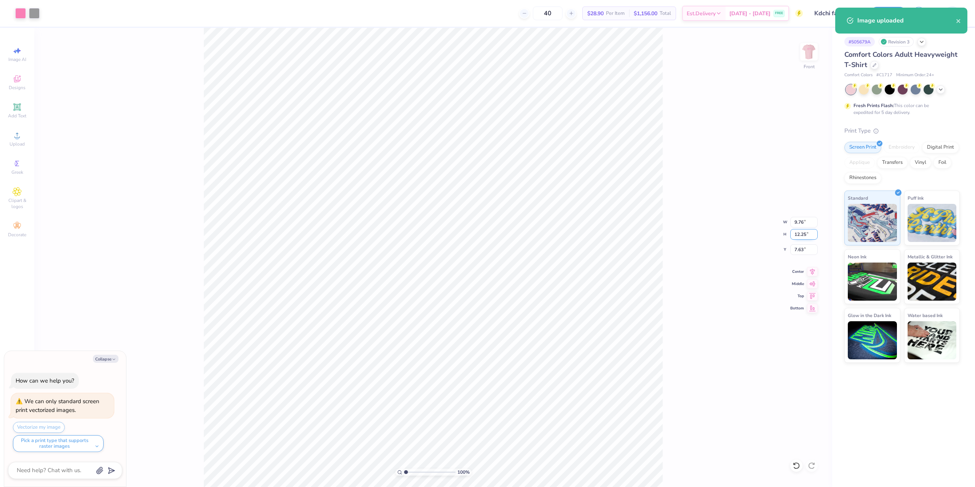
click at [798, 233] on input "12.25" at bounding box center [803, 234] width 27 height 11
type input "15"
type textarea "x"
type input "11.96"
type input "15.00"
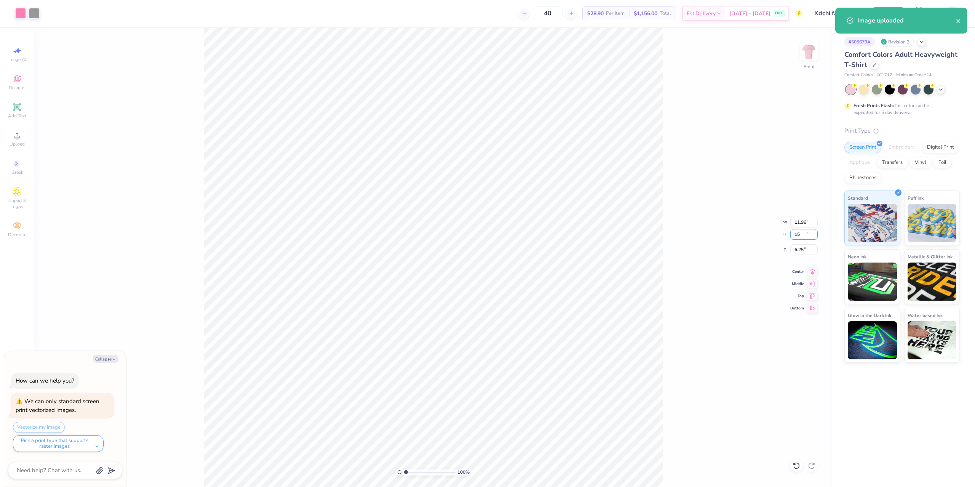
type input "6.25"
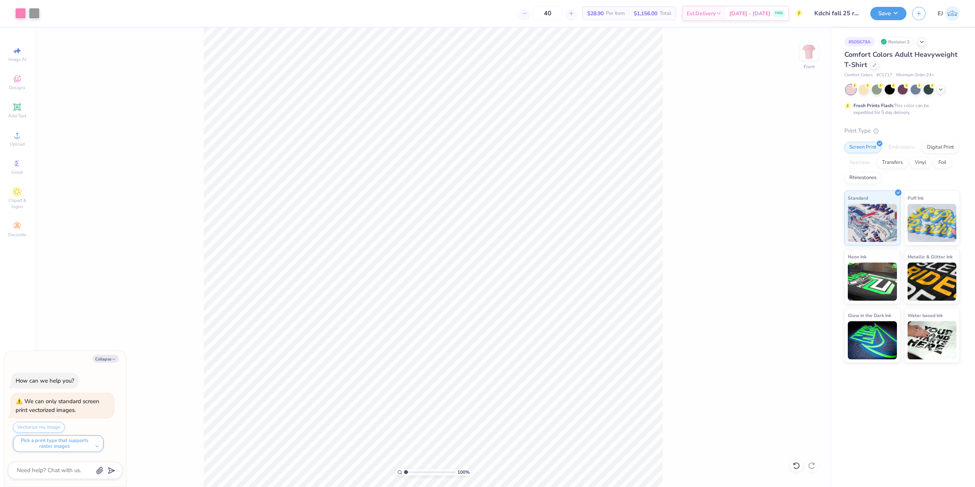
type textarea "x"
click at [800, 251] on input "6.25" at bounding box center [803, 249] width 27 height 11
type input "3"
type textarea "x"
type input "3.00"
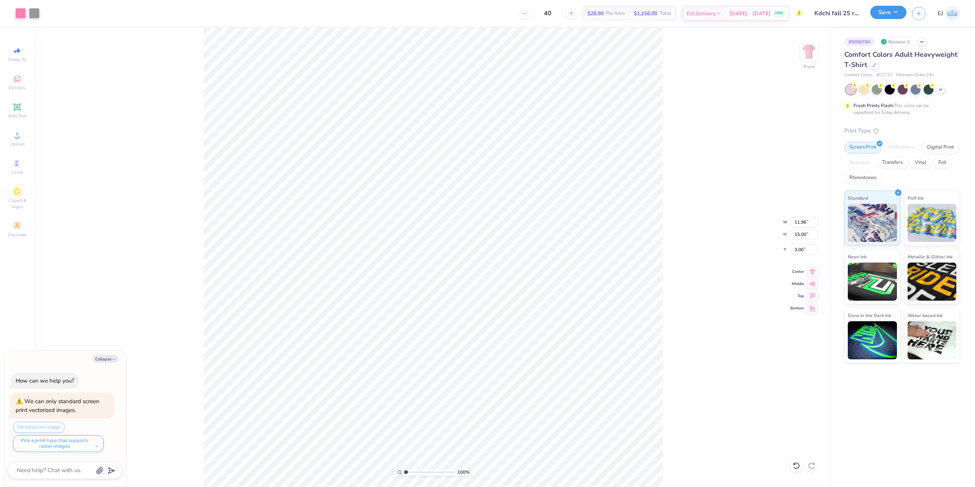
click at [885, 10] on button "Save" at bounding box center [888, 12] width 36 height 13
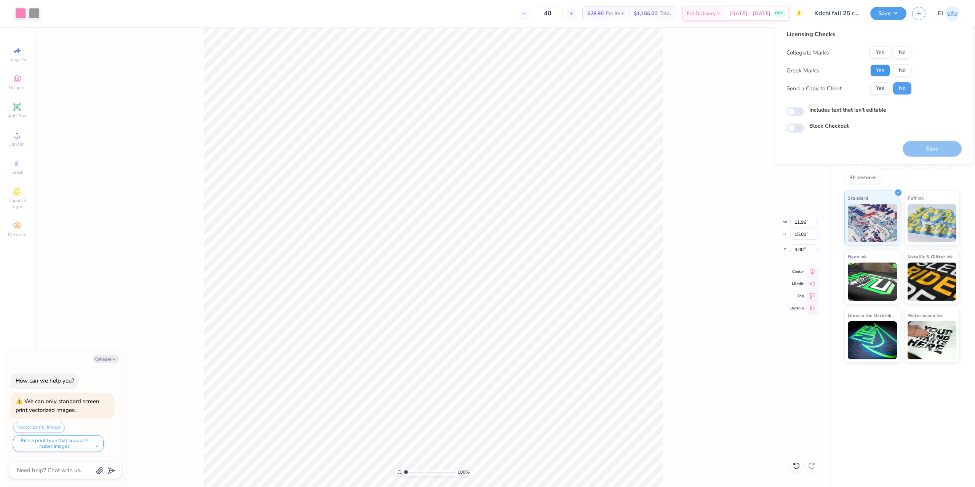
click at [881, 74] on button "Yes" at bounding box center [880, 70] width 20 height 12
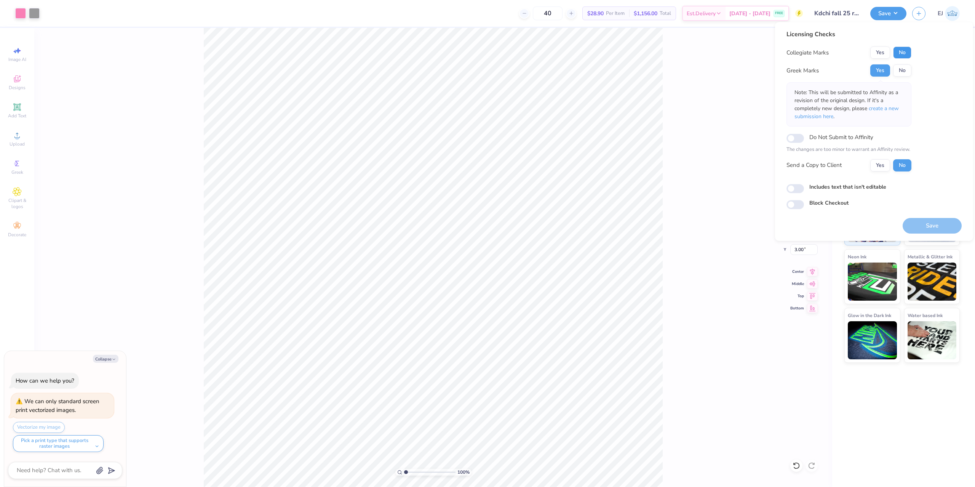
click at [900, 55] on button "No" at bounding box center [902, 52] width 18 height 12
click at [924, 225] on button "Save" at bounding box center [932, 226] width 59 height 16
type textarea "x"
